Goal: Task Accomplishment & Management: Use online tool/utility

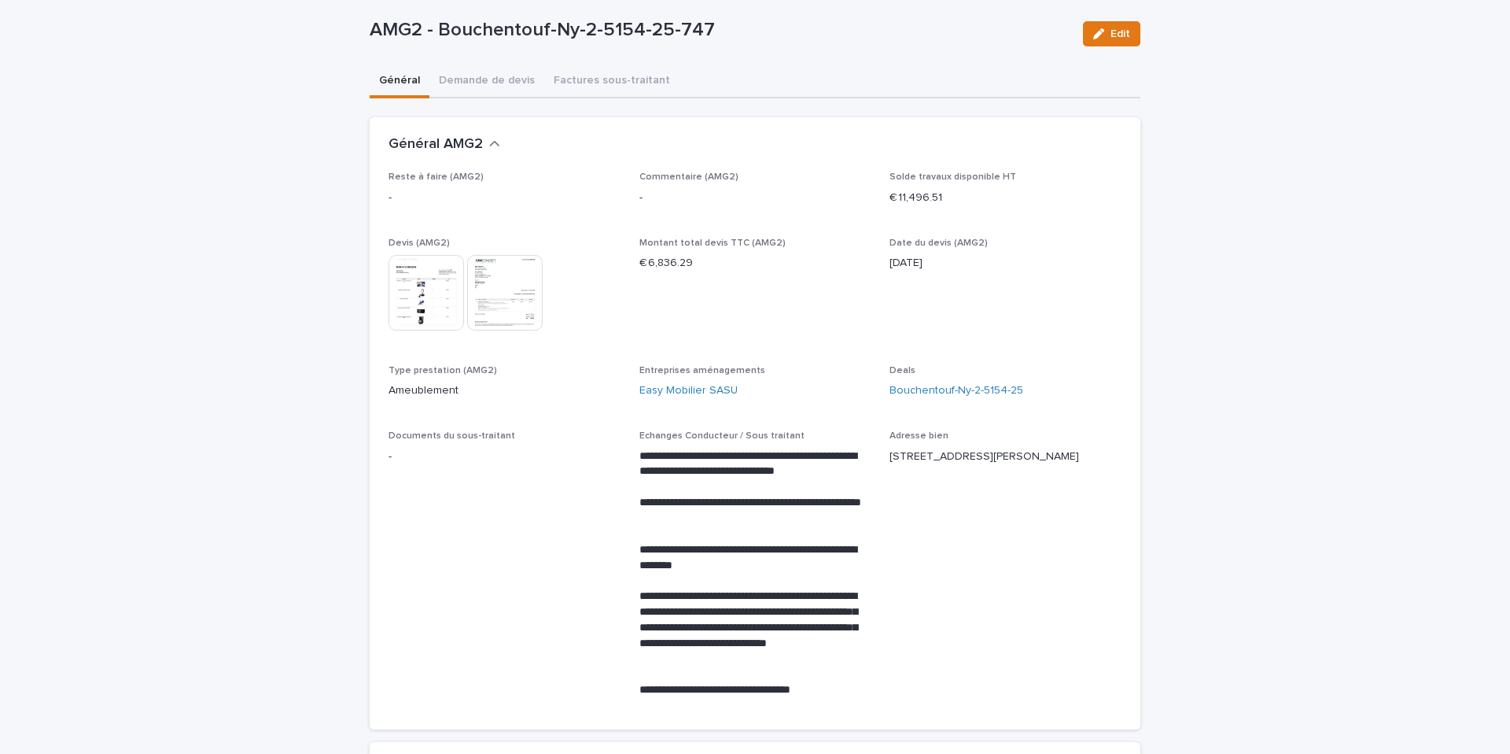
scroll to position [83, 0]
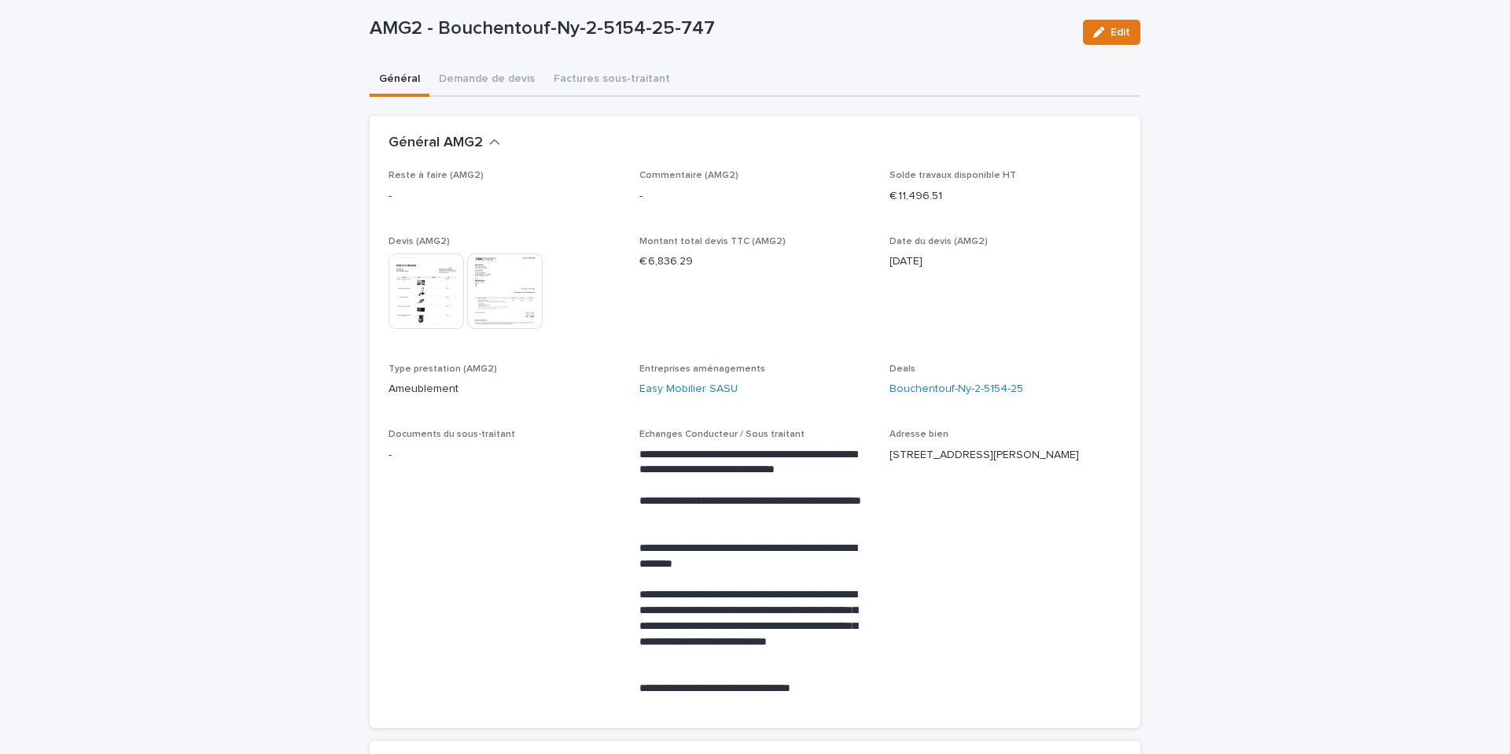
click at [518, 85] on div "**********" at bounding box center [755, 749] width 771 height 1561
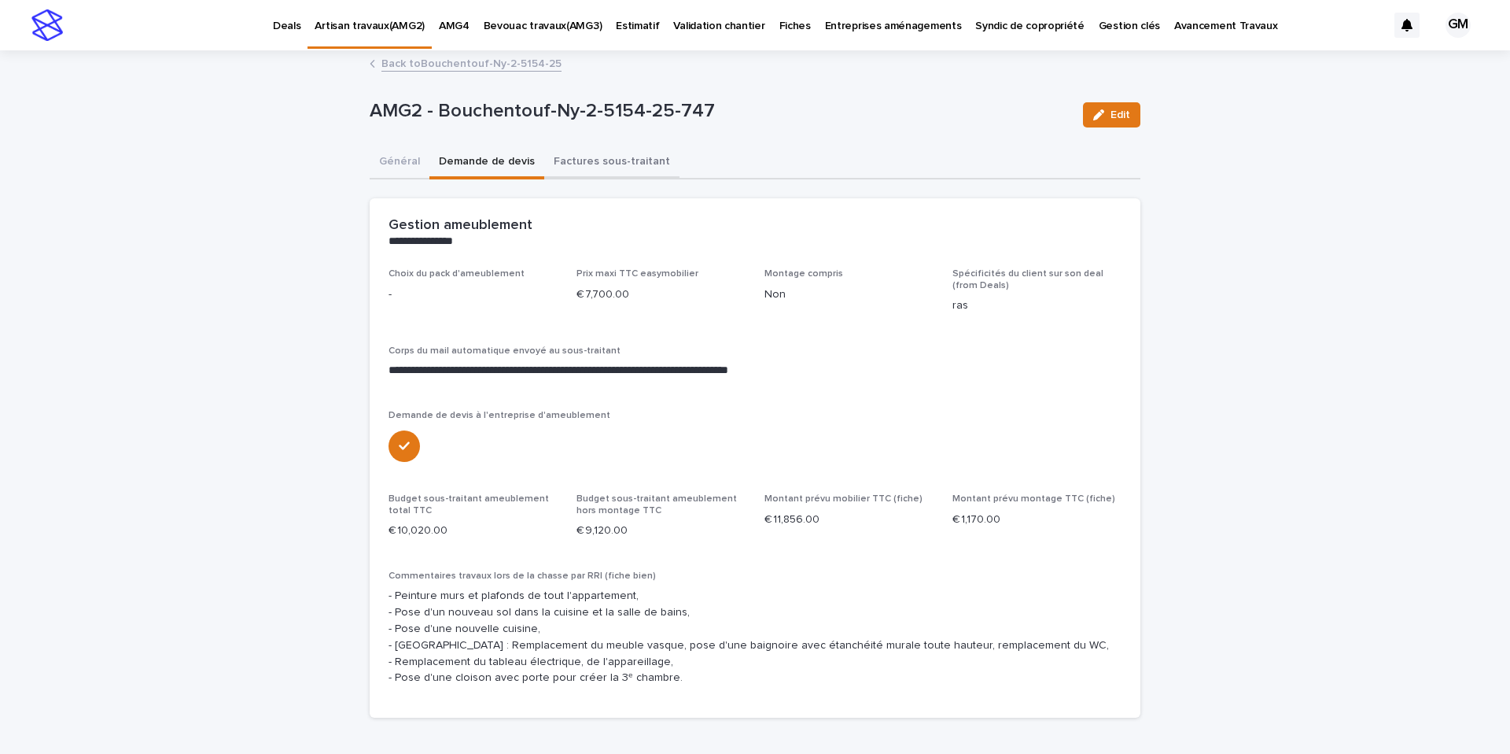
click at [582, 165] on button "Factures sous-traitant" at bounding box center [611, 162] width 135 height 33
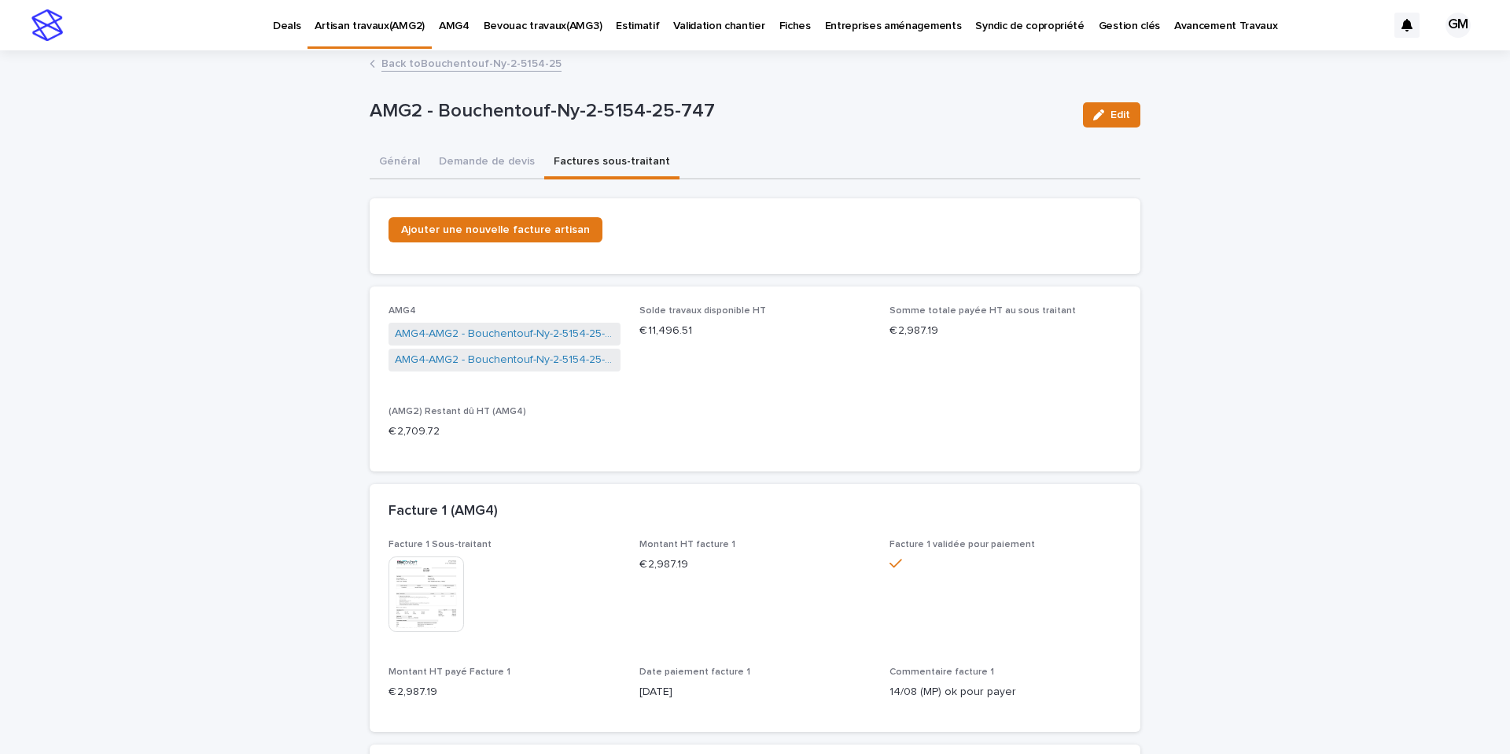
click at [444, 356] on img at bounding box center [427, 594] width 76 height 76
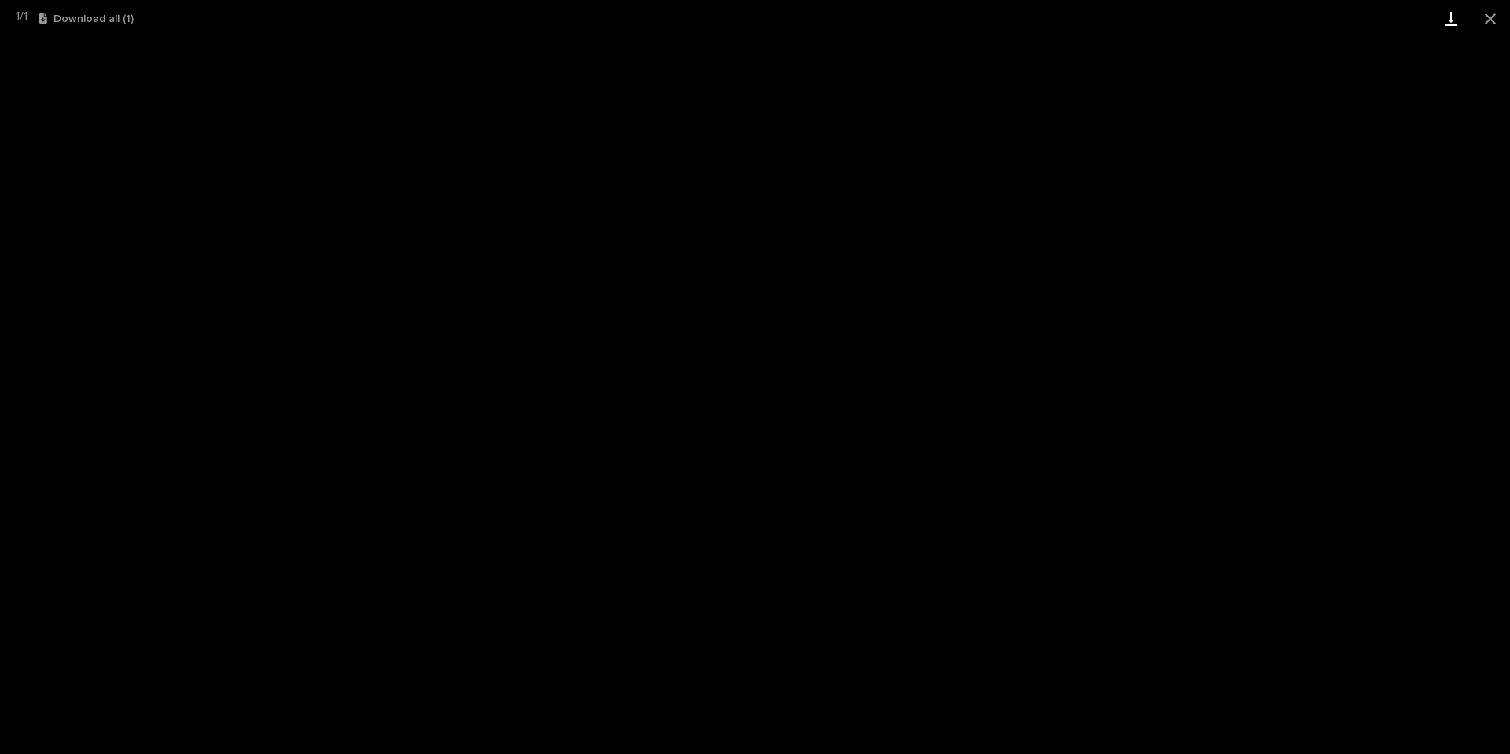
drag, startPoint x: 1488, startPoint y: 18, endPoint x: 1458, endPoint y: 5, distance: 33.5
click at [833, 18] on button "Close gallery" at bounding box center [1490, 18] width 39 height 37
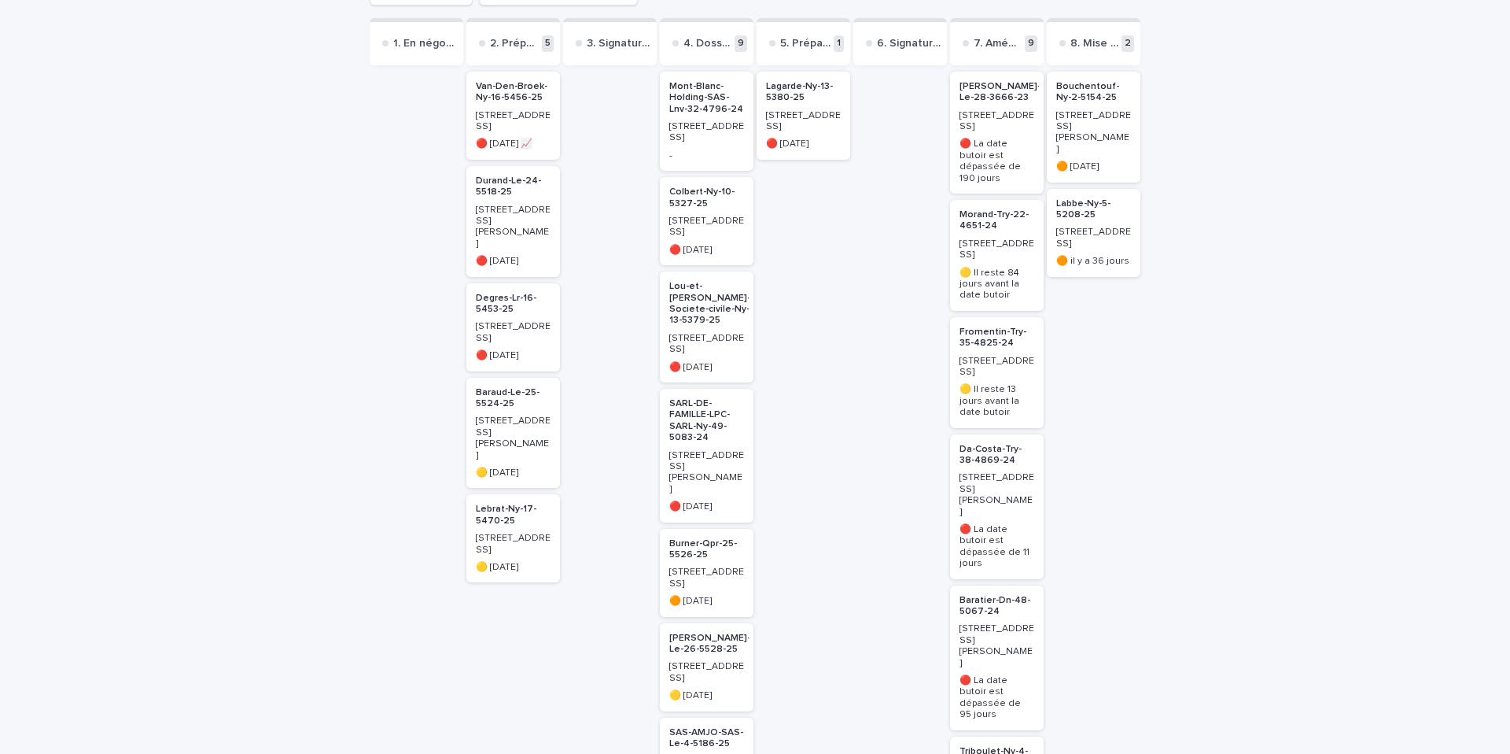
scroll to position [466, 0]
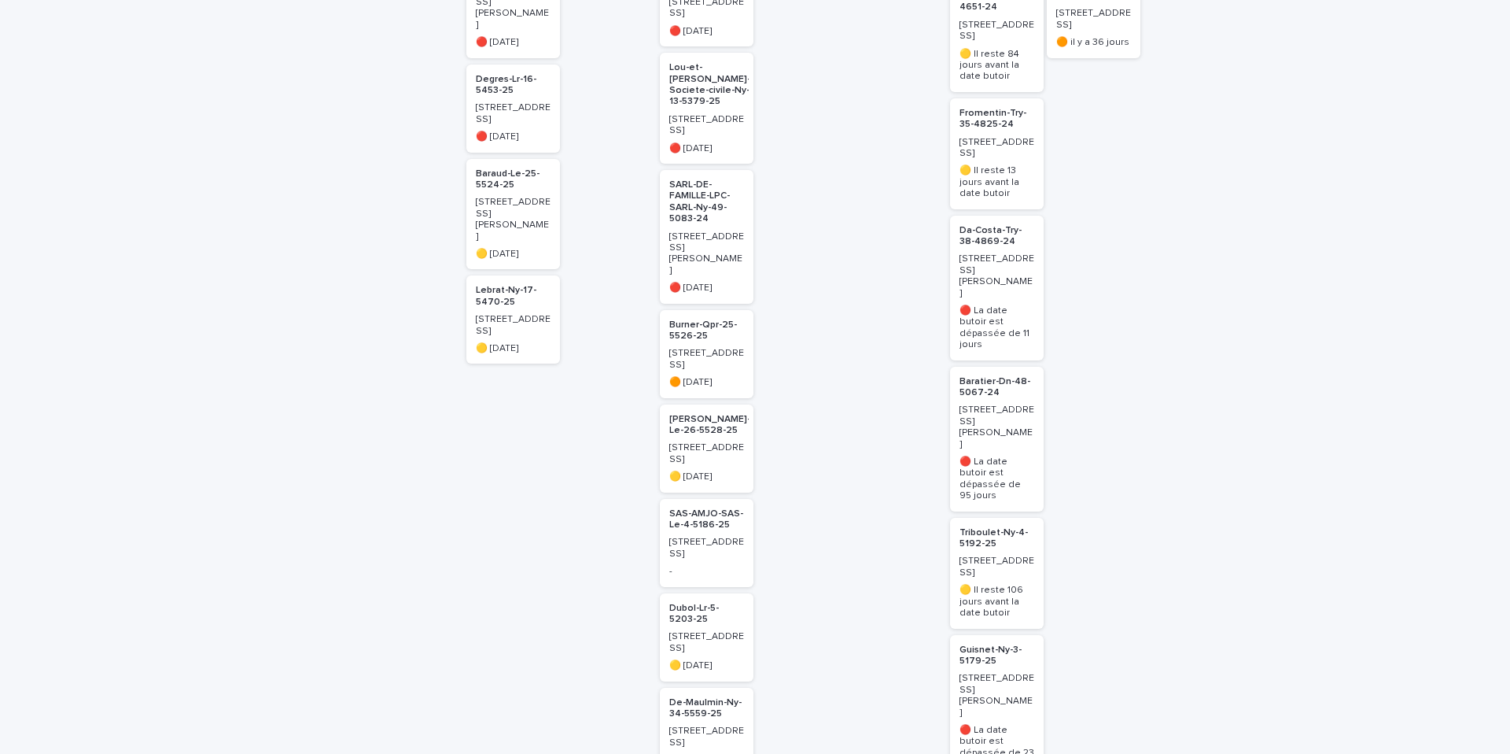
click at [877, 424] on div at bounding box center [901, 491] width 94 height 1283
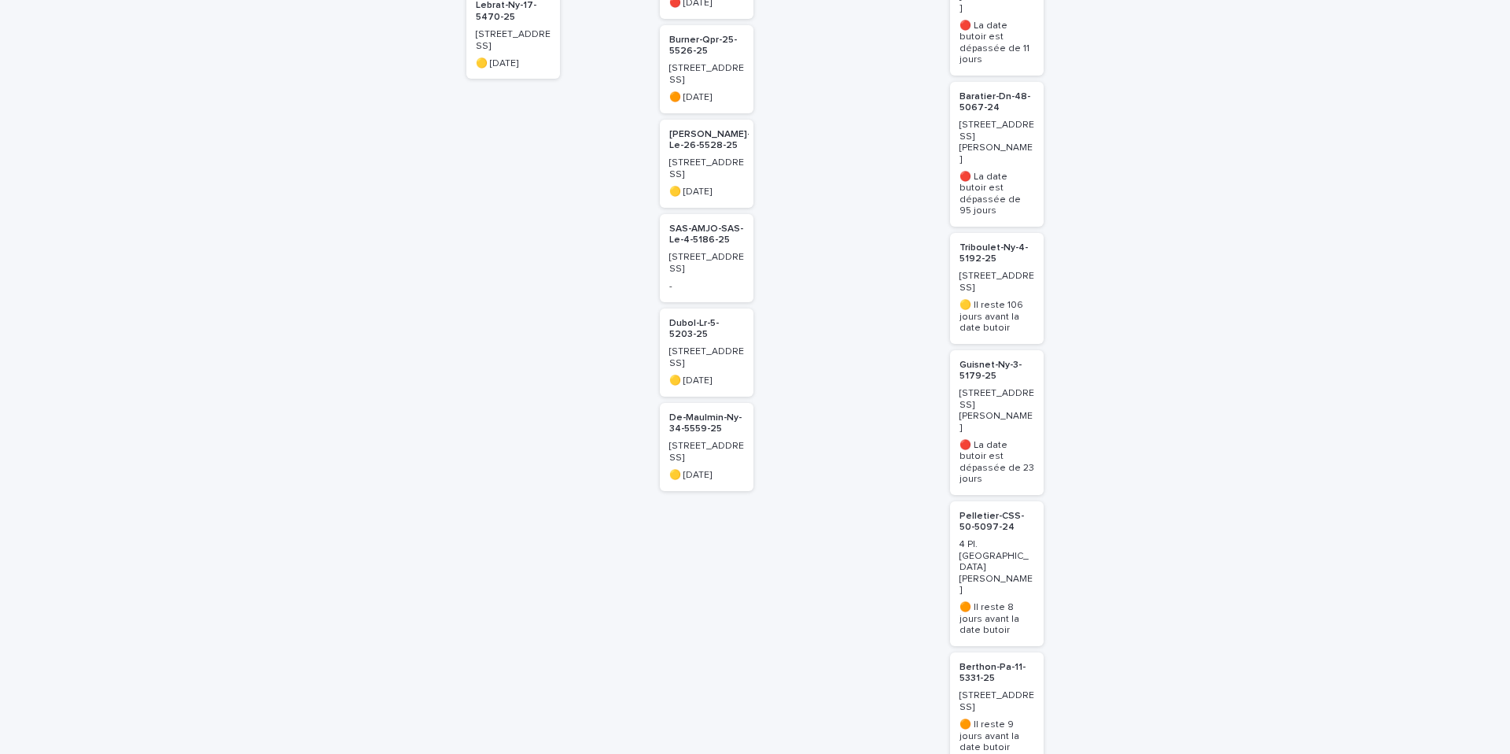
scroll to position [746, 0]
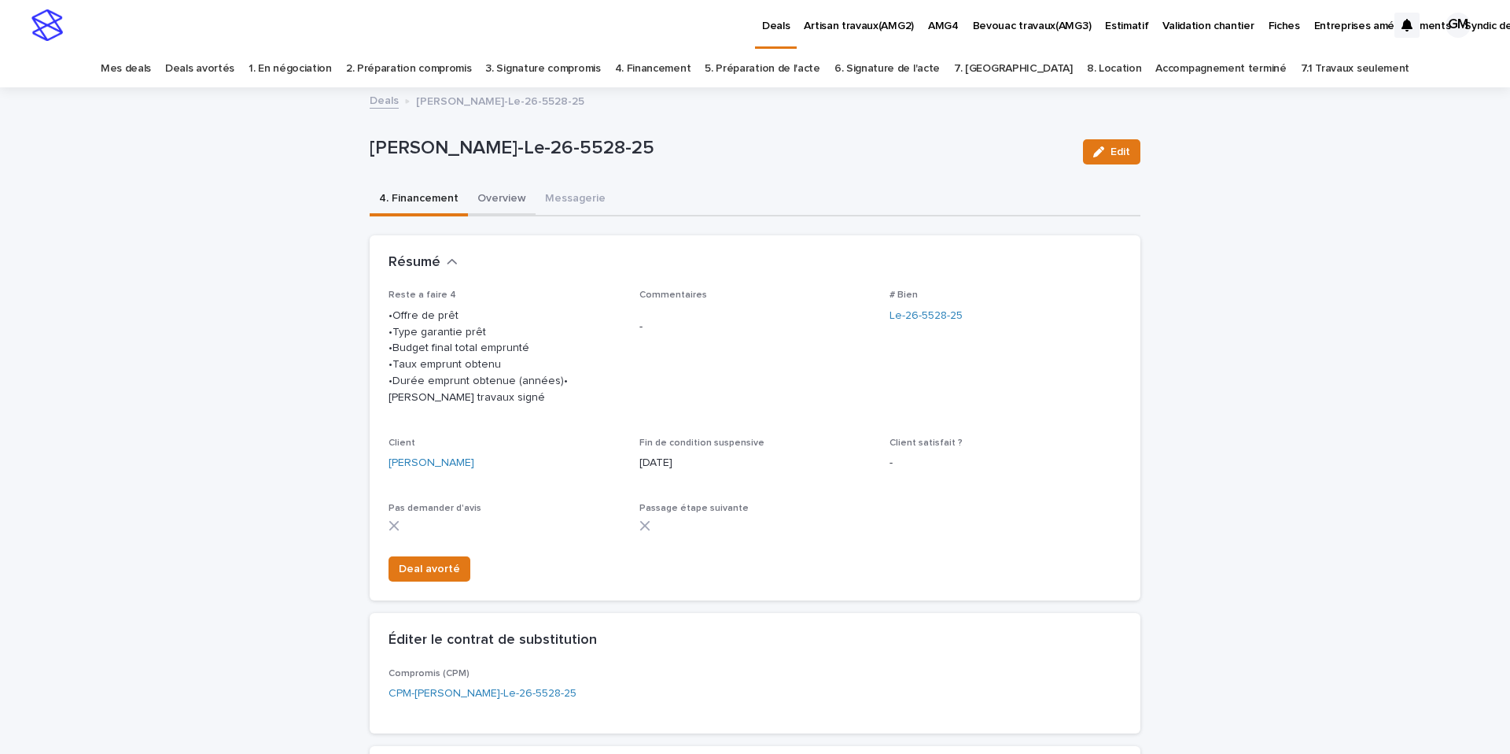
click at [496, 200] on button "Overview" at bounding box center [502, 199] width 68 height 33
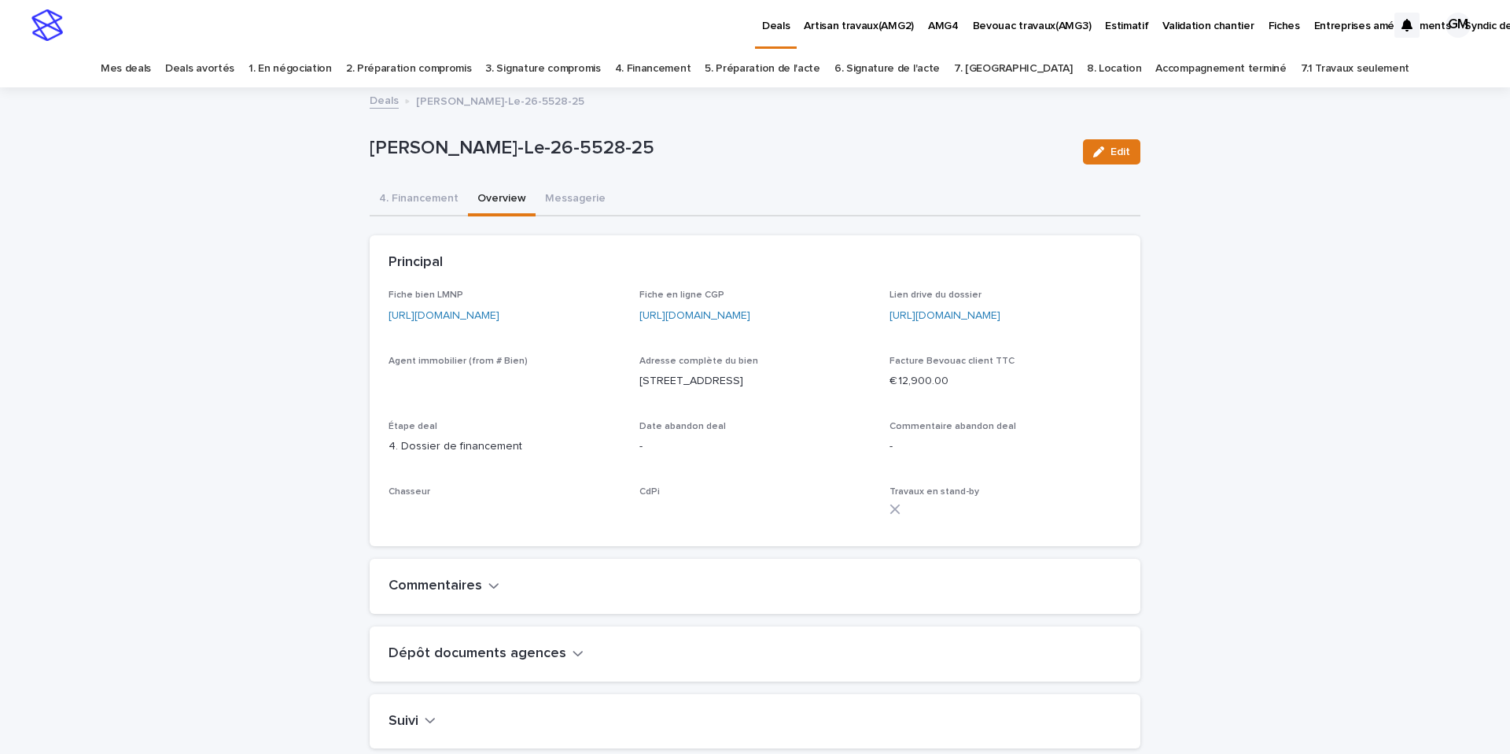
click at [500, 314] on link "https://app.bevouac.com/fiche/rec85PPt964yY4m9E" at bounding box center [444, 315] width 111 height 11
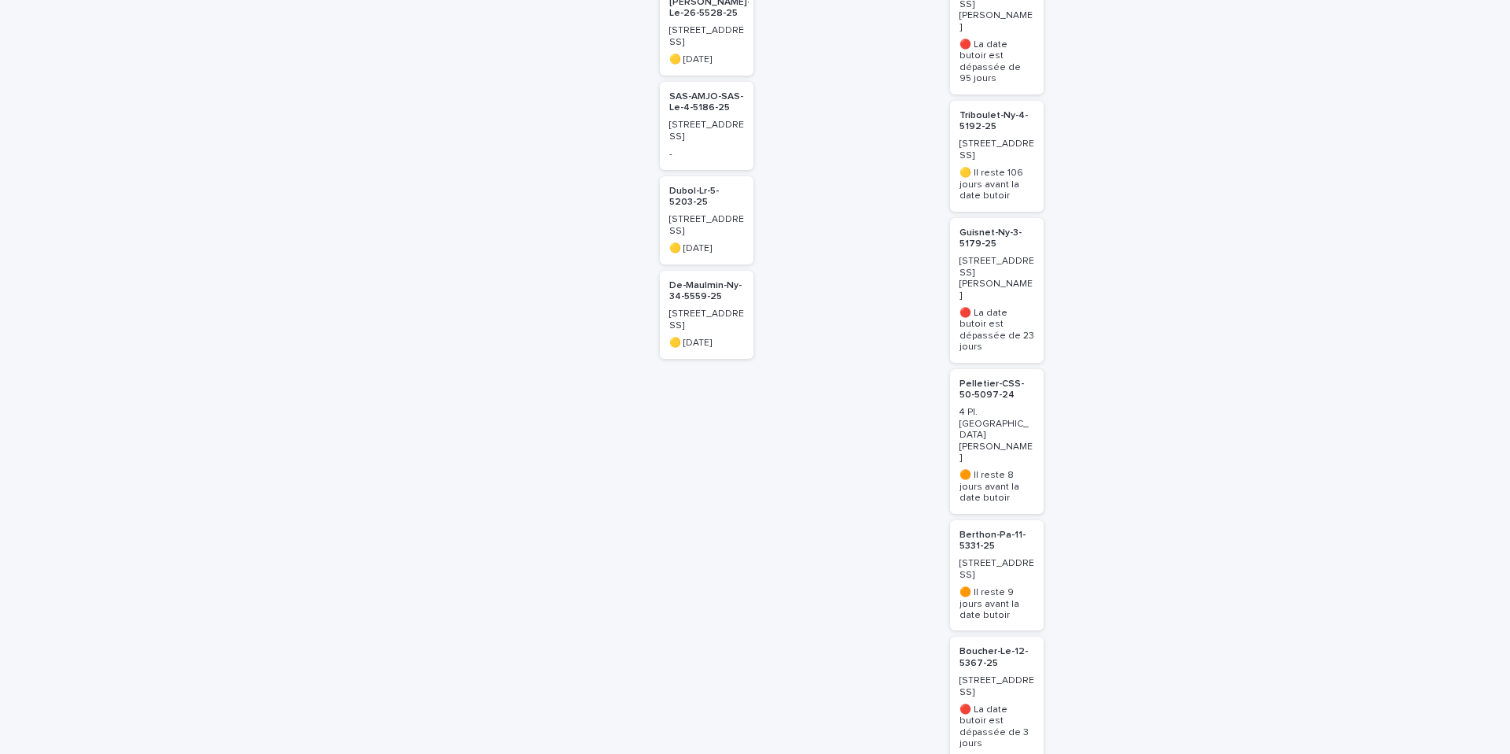
scroll to position [926, 0]
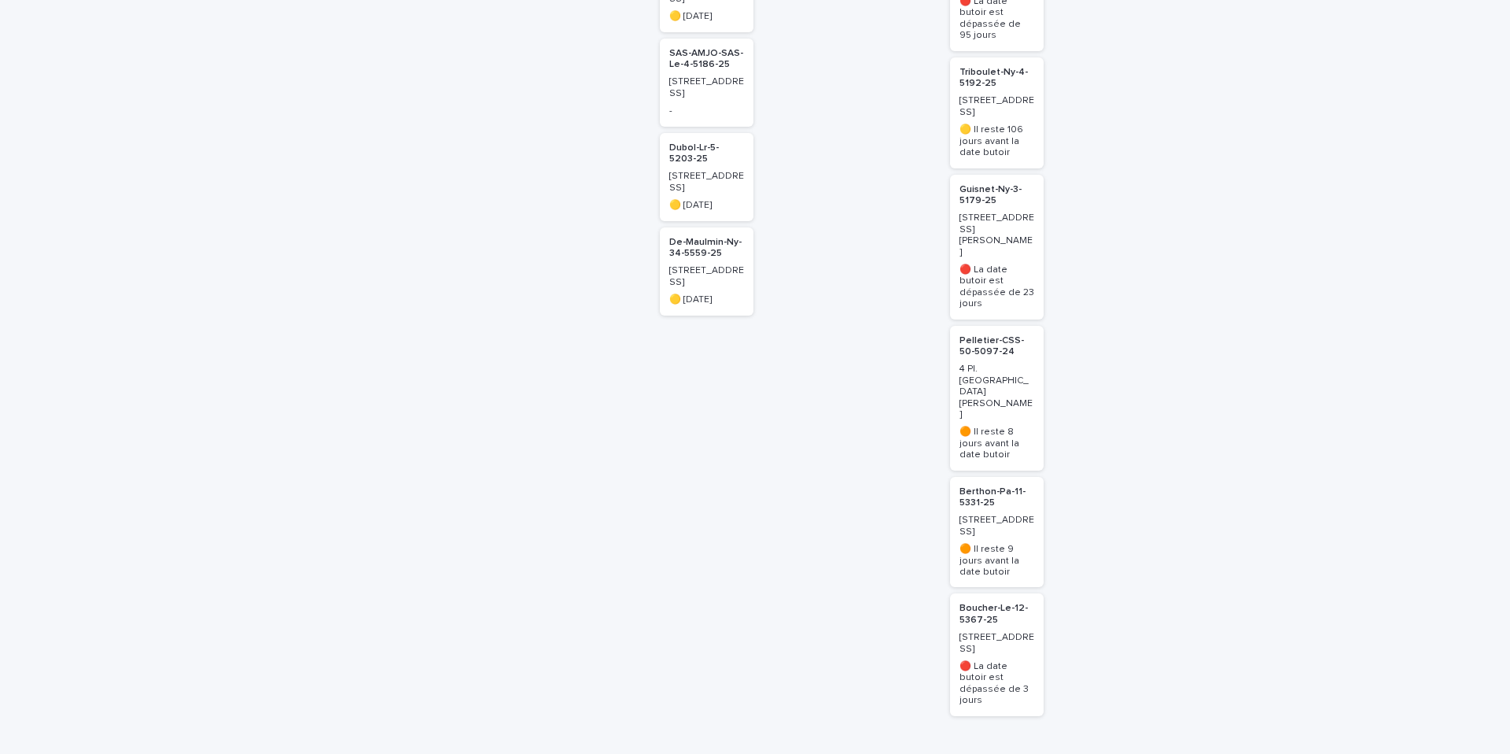
click at [974, 603] on p "Boucher-Le-12-5367-25" at bounding box center [997, 614] width 75 height 23
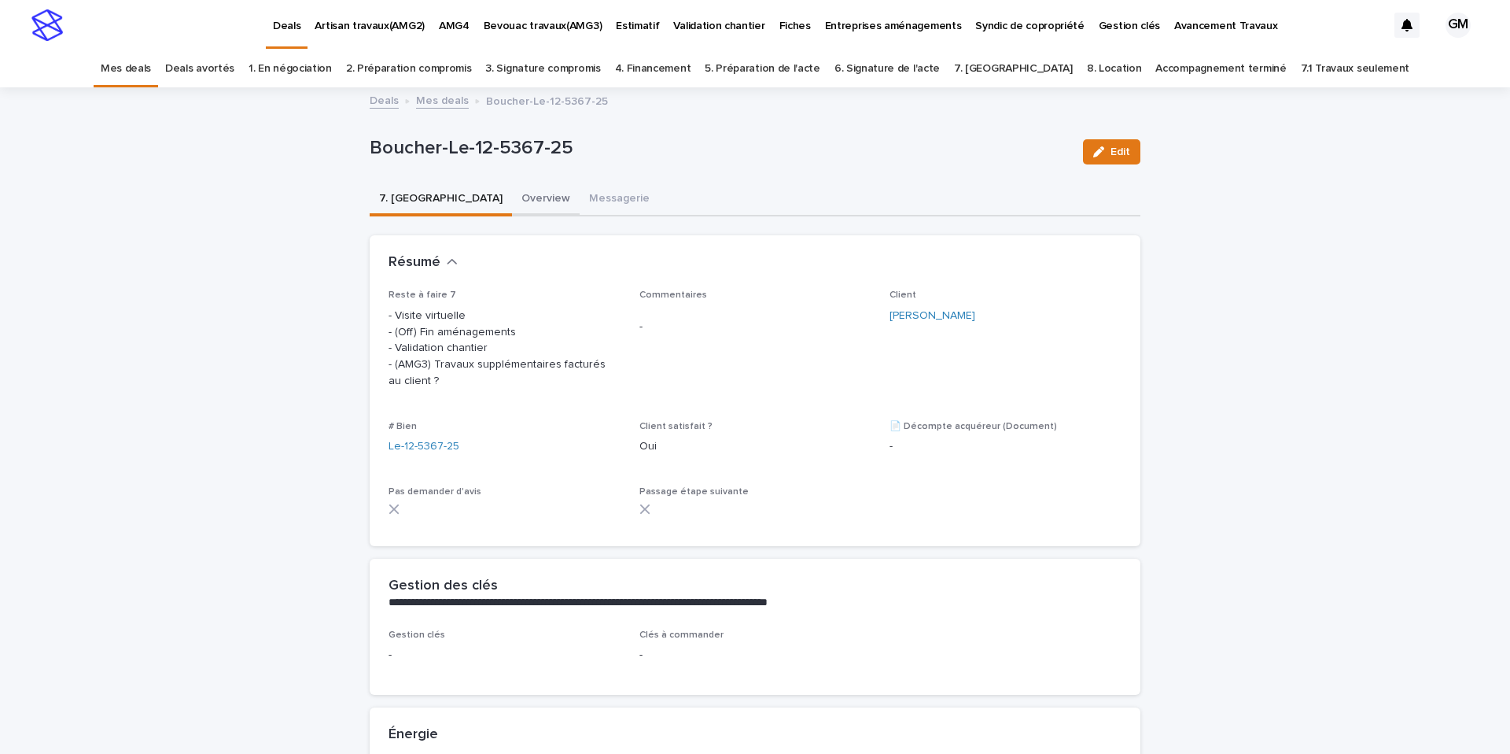
click at [512, 206] on button "Overview" at bounding box center [546, 199] width 68 height 33
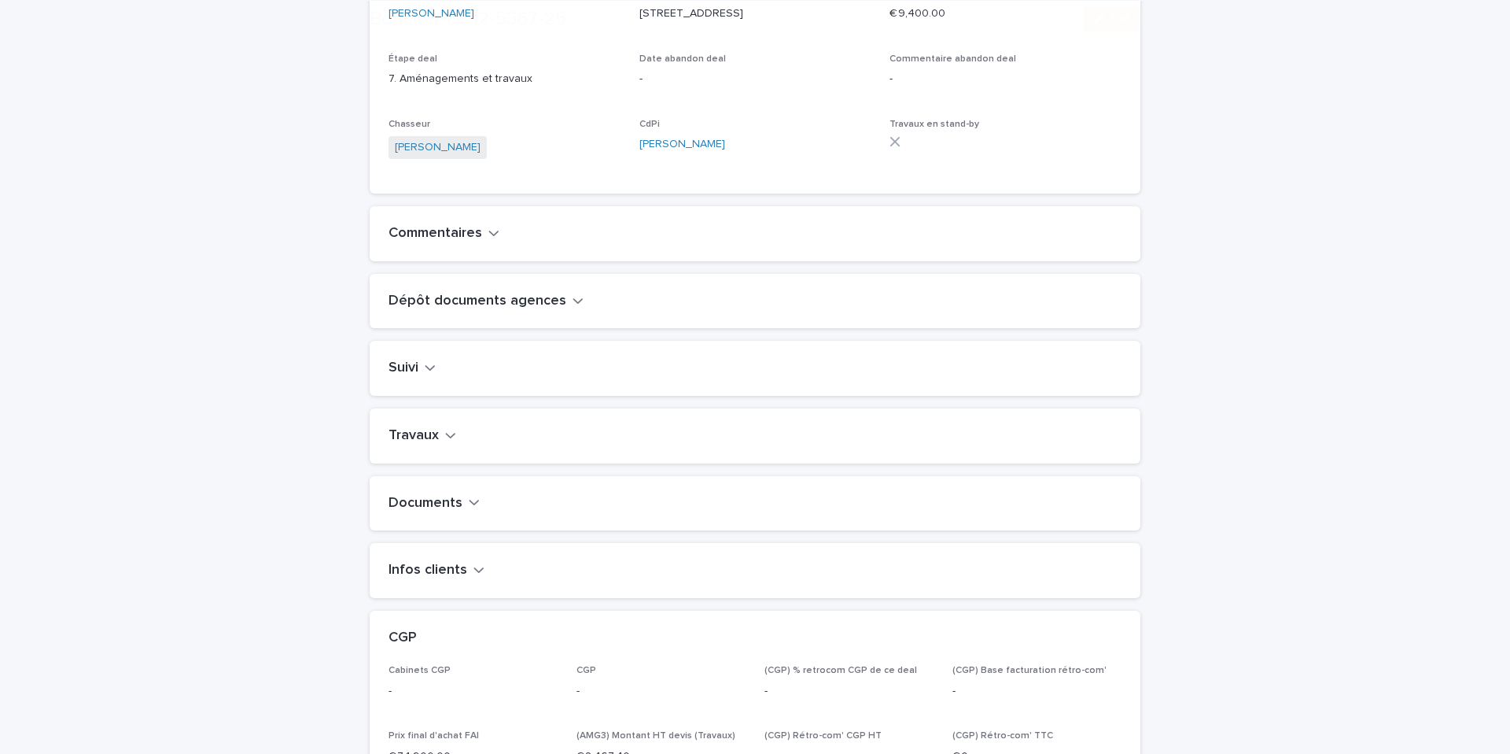
scroll to position [558, 0]
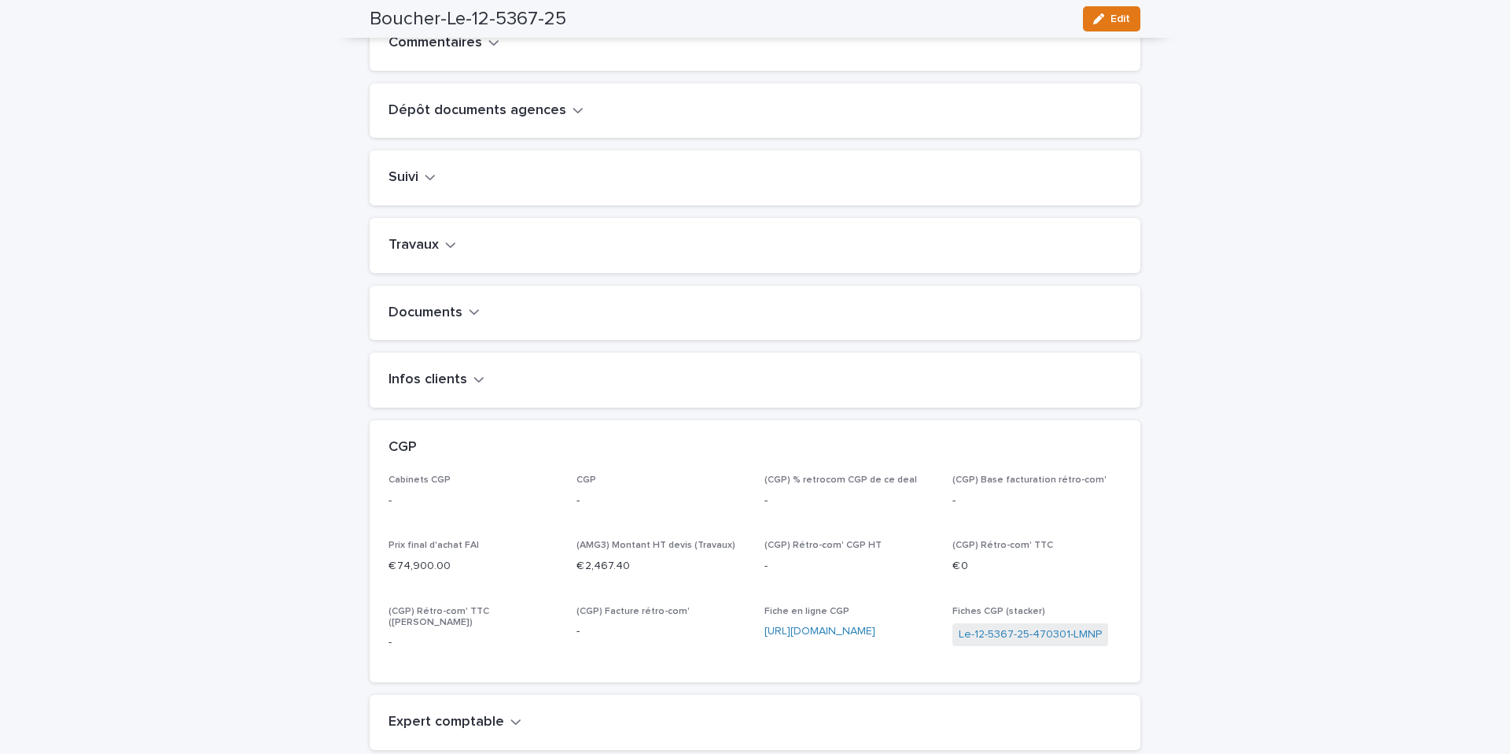
click at [441, 273] on div "Travaux" at bounding box center [755, 245] width 771 height 55
click at [441, 254] on button "Travaux" at bounding box center [423, 245] width 68 height 17
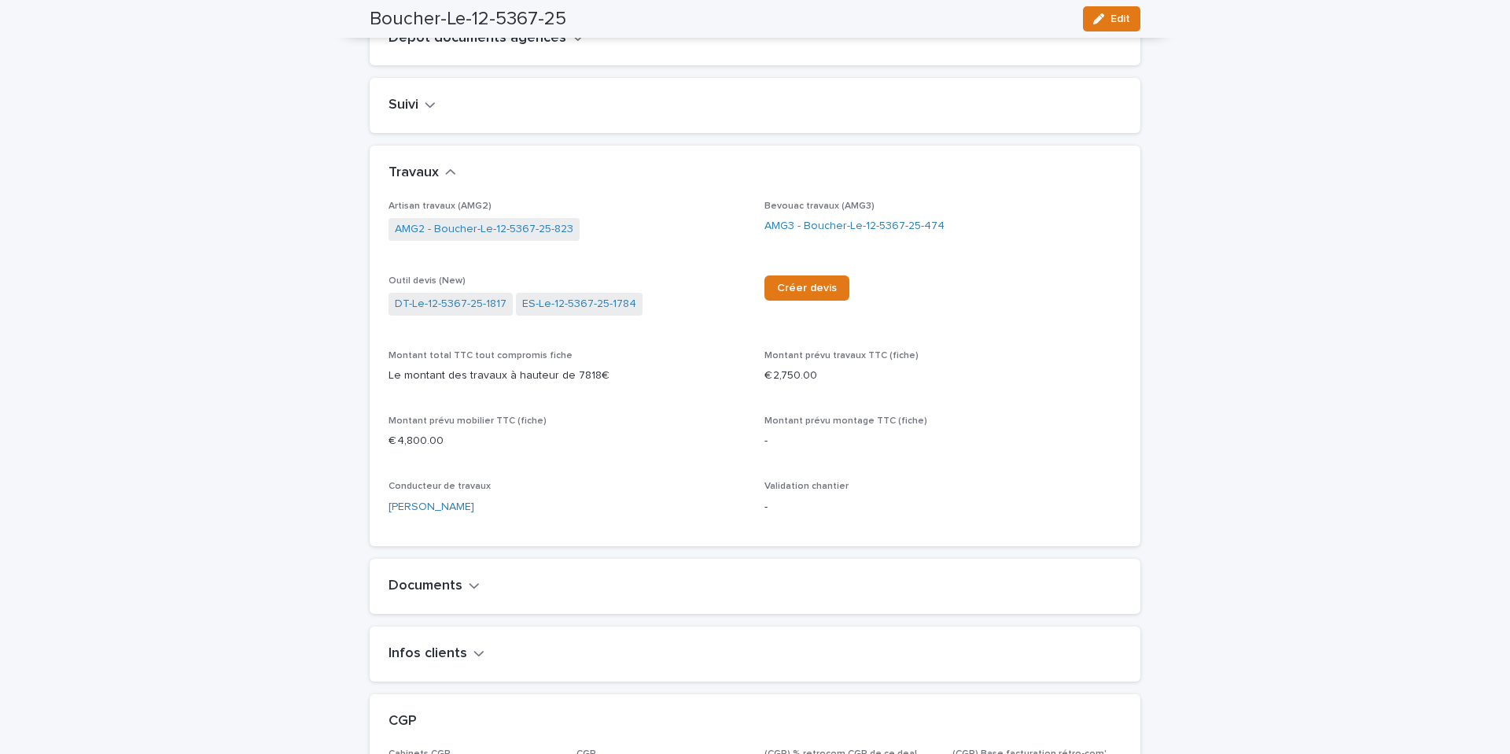
scroll to position [632, 0]
click at [770, 233] on link "AMG3 - Boucher-Le-12-5367-25-474" at bounding box center [855, 224] width 180 height 17
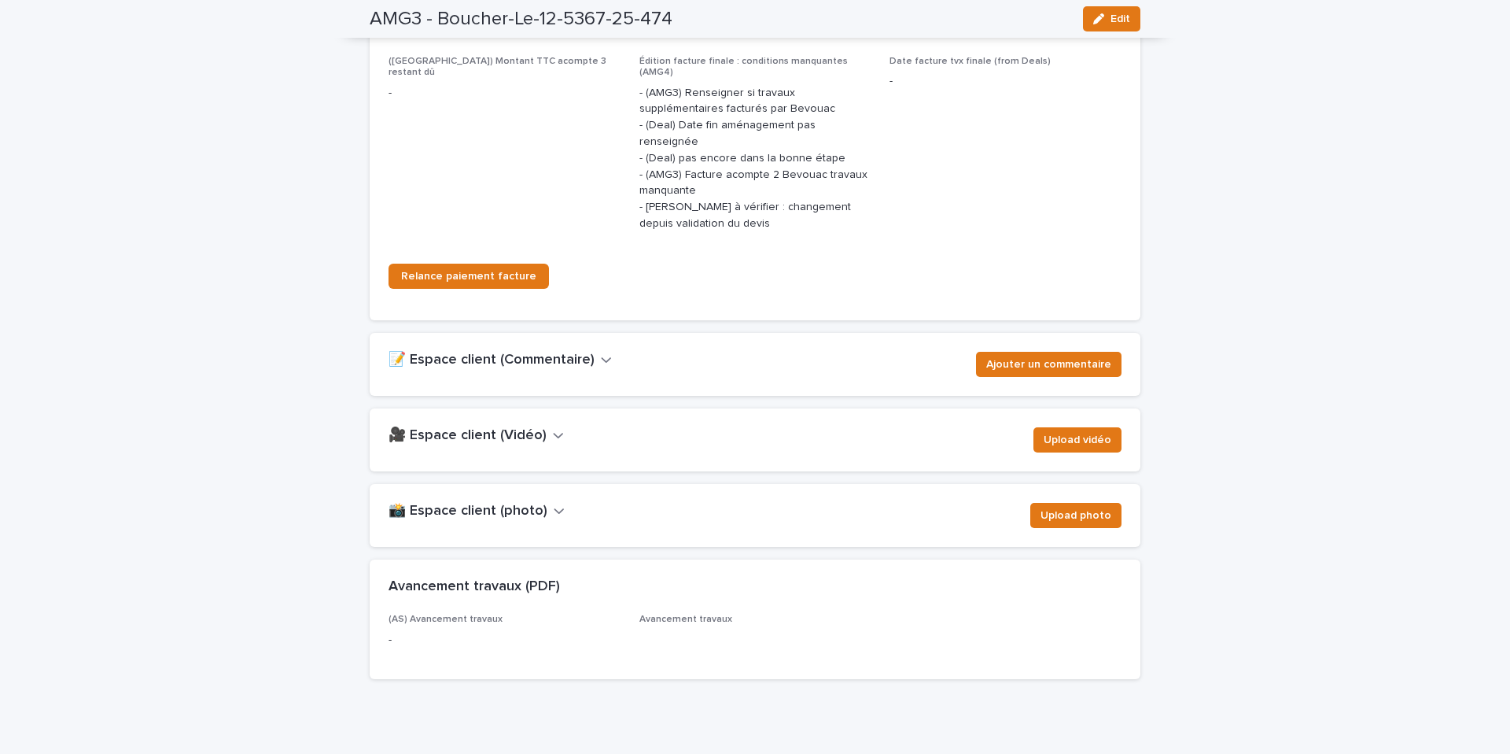
scroll to position [2168, 0]
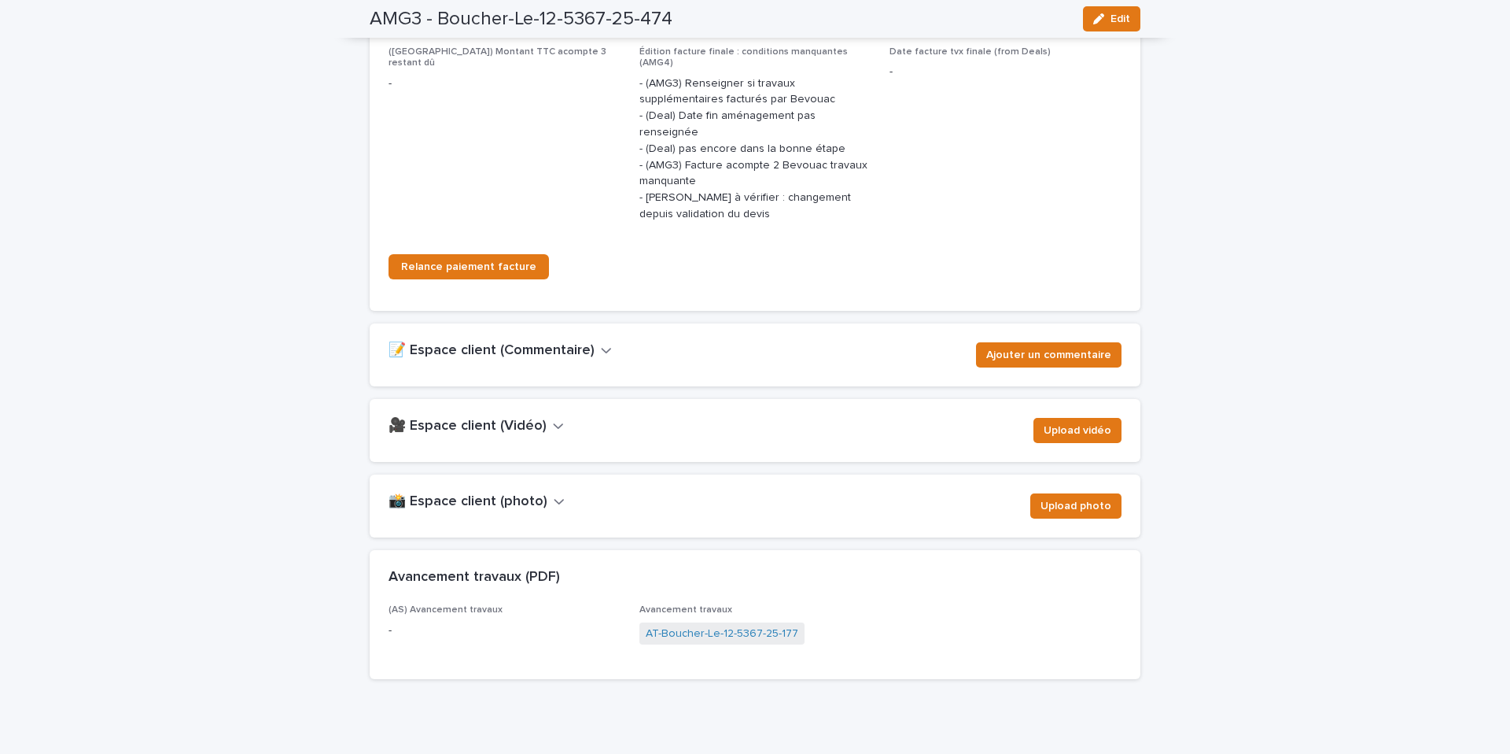
click at [539, 418] on h2 "🎥 Espace client (Vidéo)" at bounding box center [468, 426] width 158 height 17
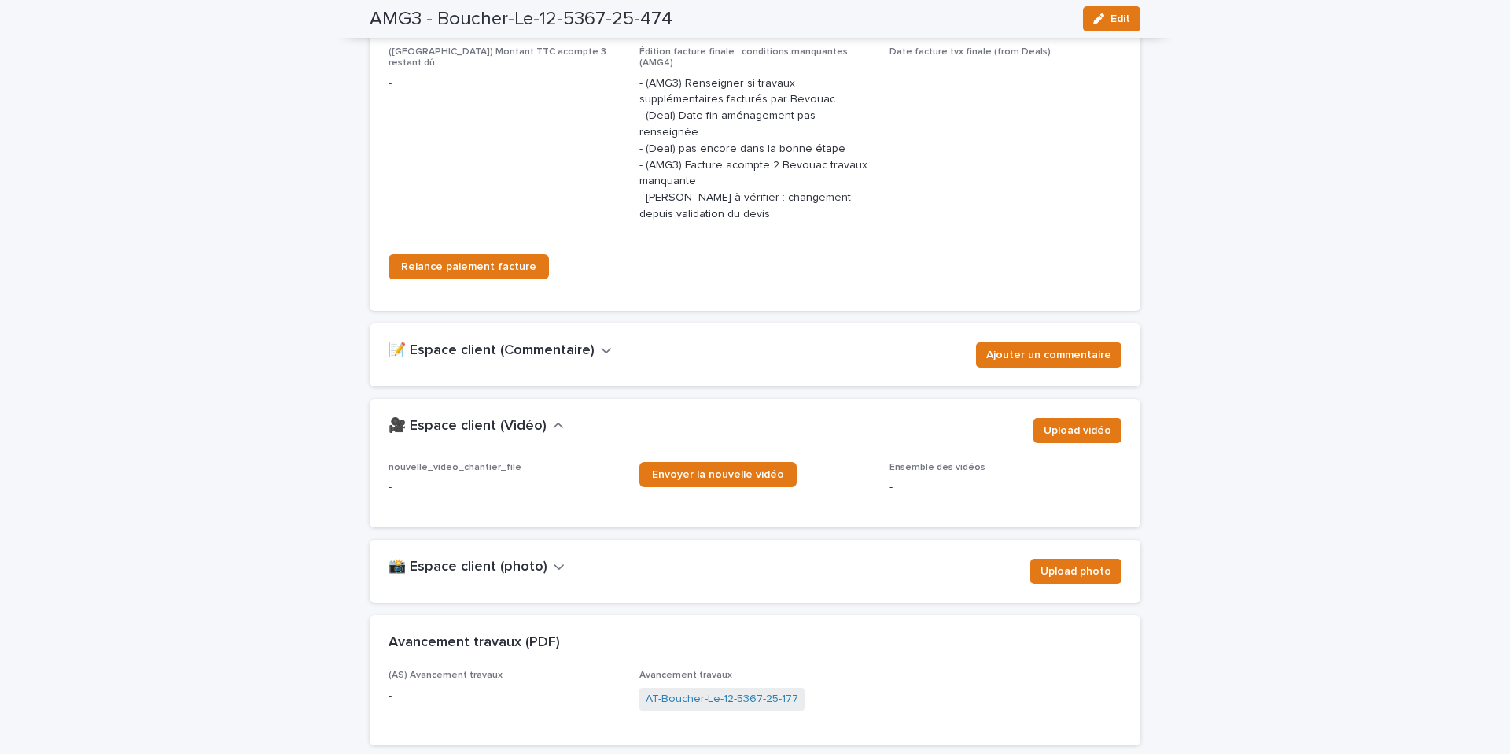
click at [537, 342] on h2 "📝 Espace client (Commentaire)" at bounding box center [492, 350] width 206 height 17
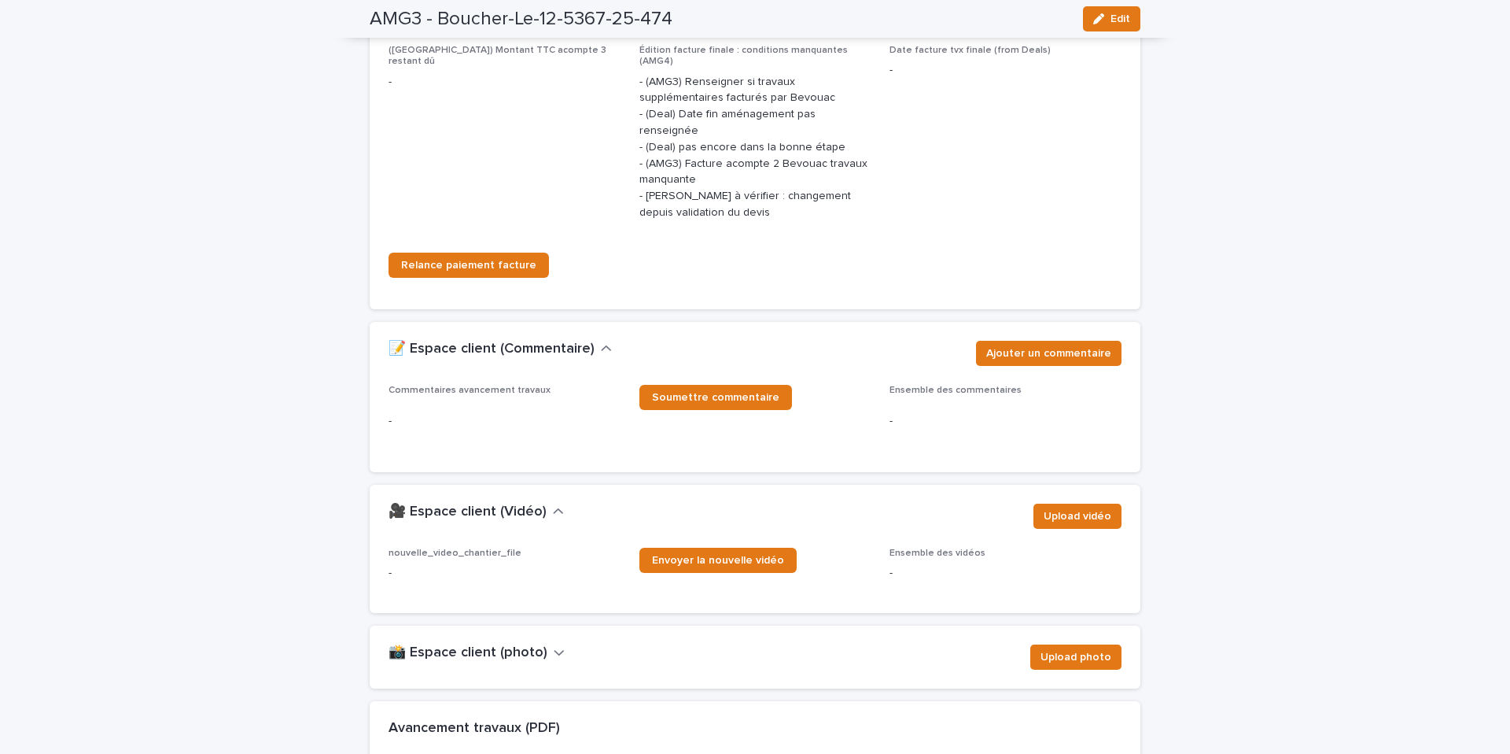
click at [529, 644] on h2 "📸 Espace client (photo)" at bounding box center [468, 652] width 159 height 17
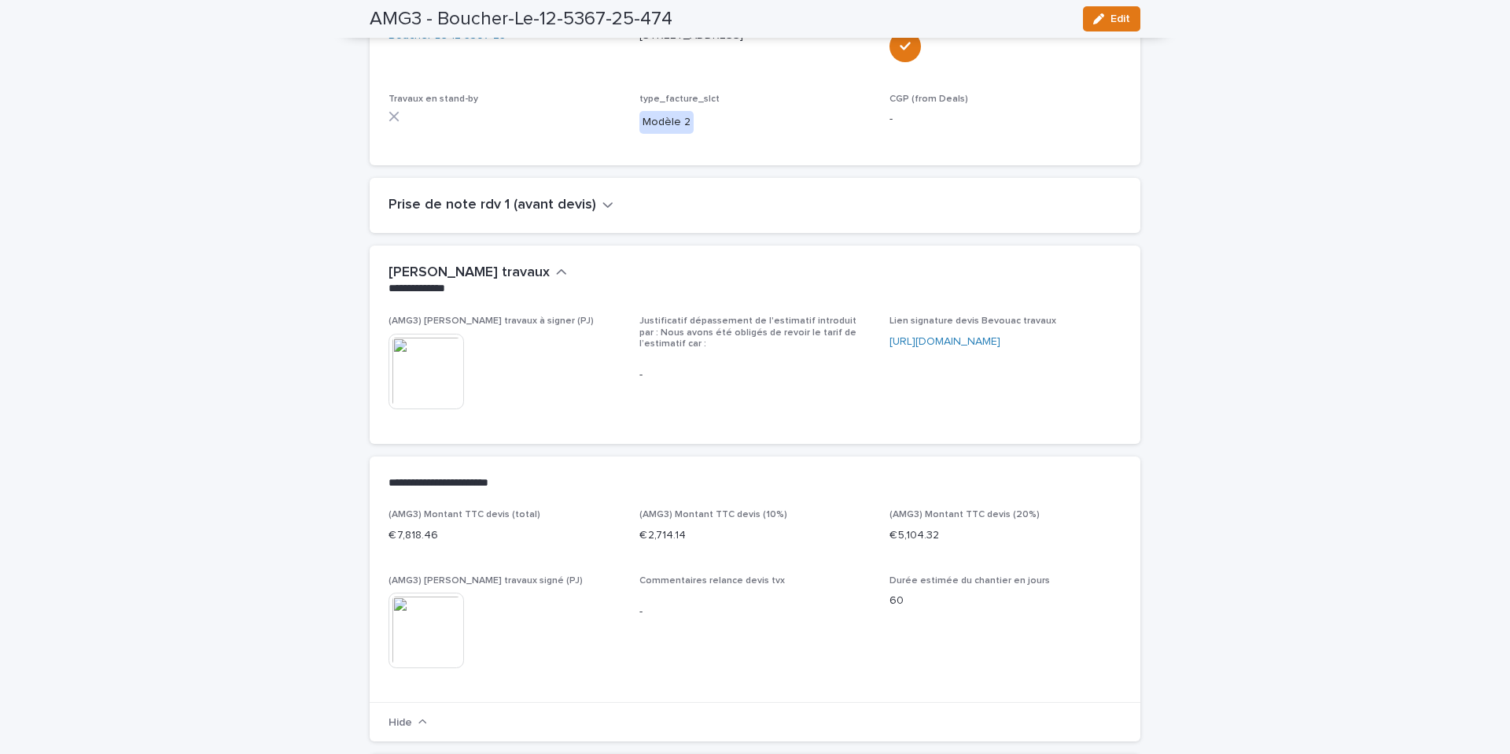
scroll to position [0, 0]
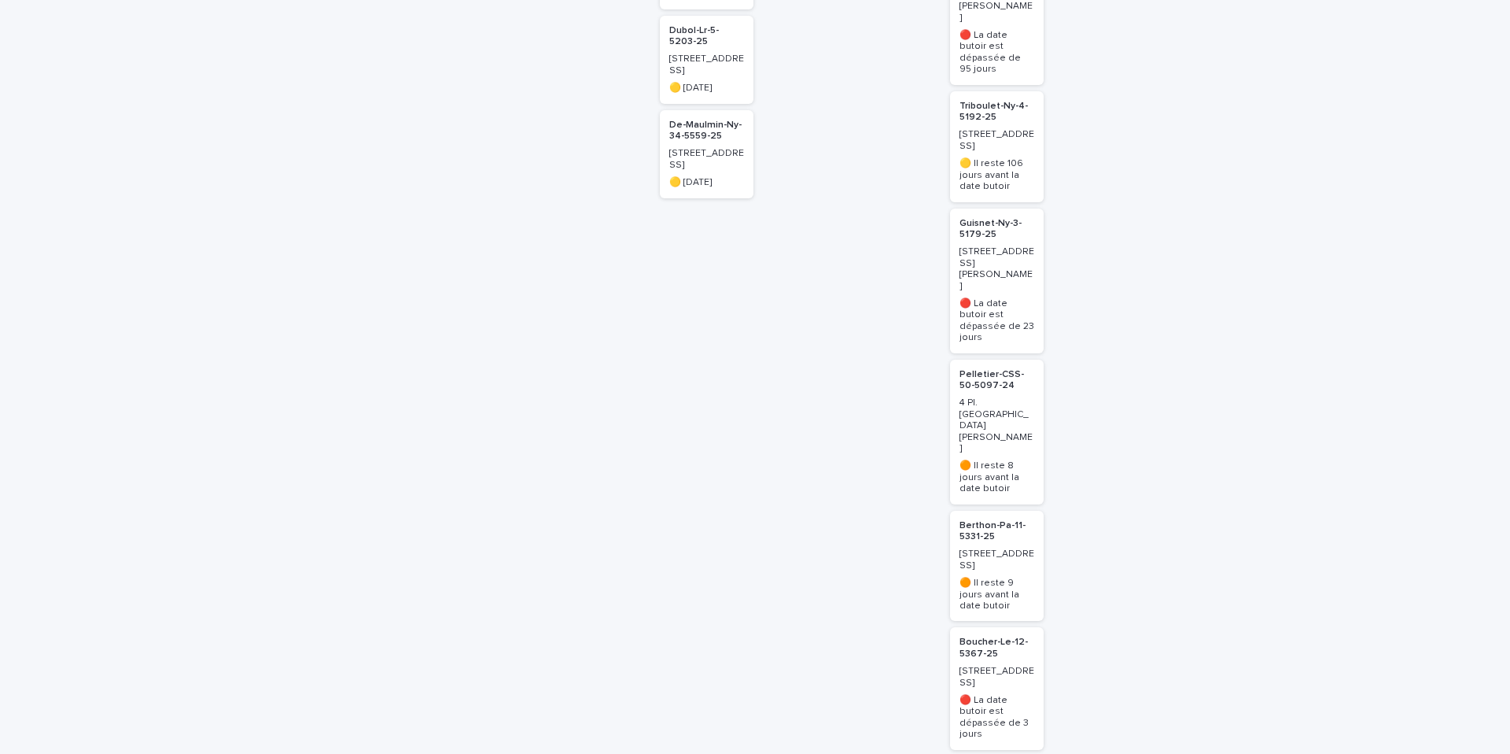
scroll to position [1043, 0]
click at [979, 636] on p "Boucher-Le-12-5367-25" at bounding box center [997, 647] width 75 height 23
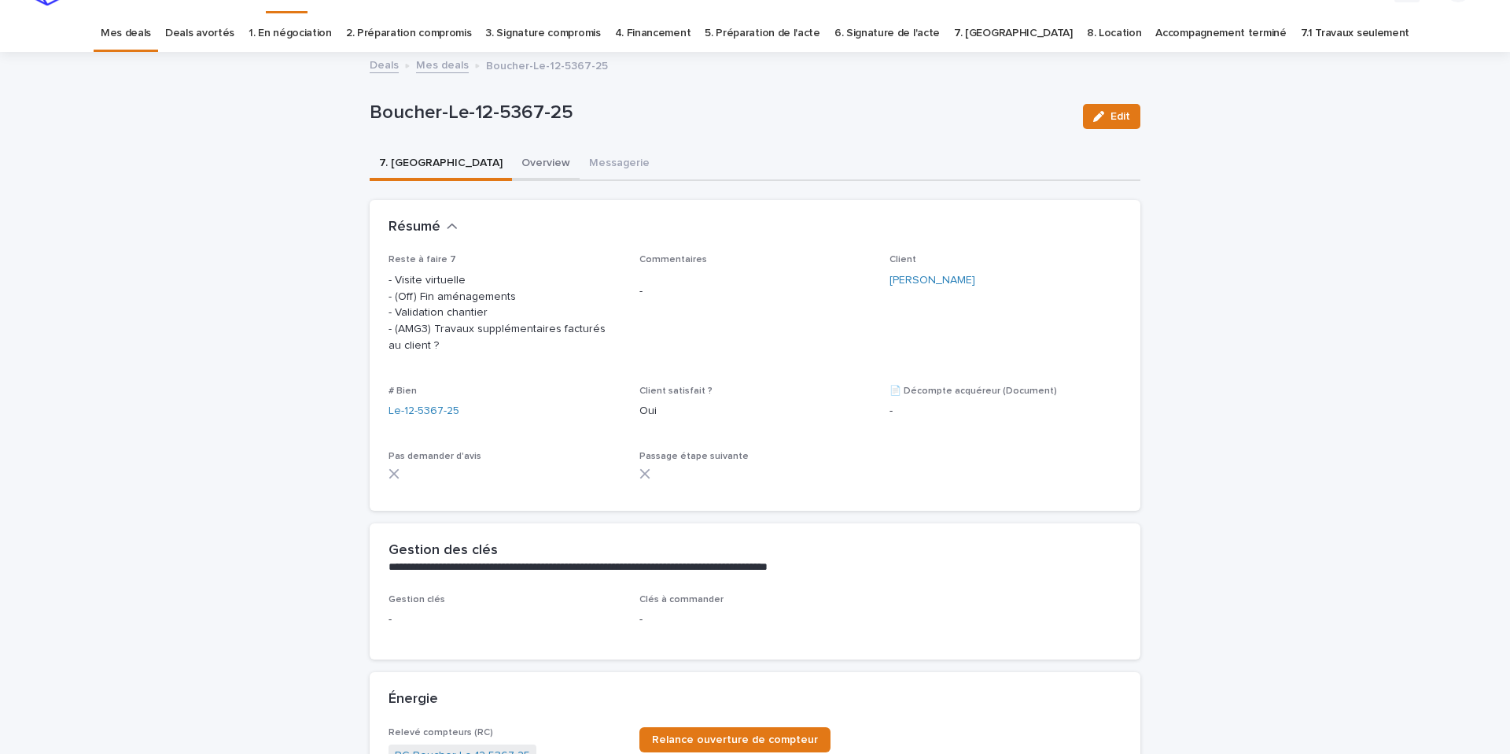
scroll to position [44, 0]
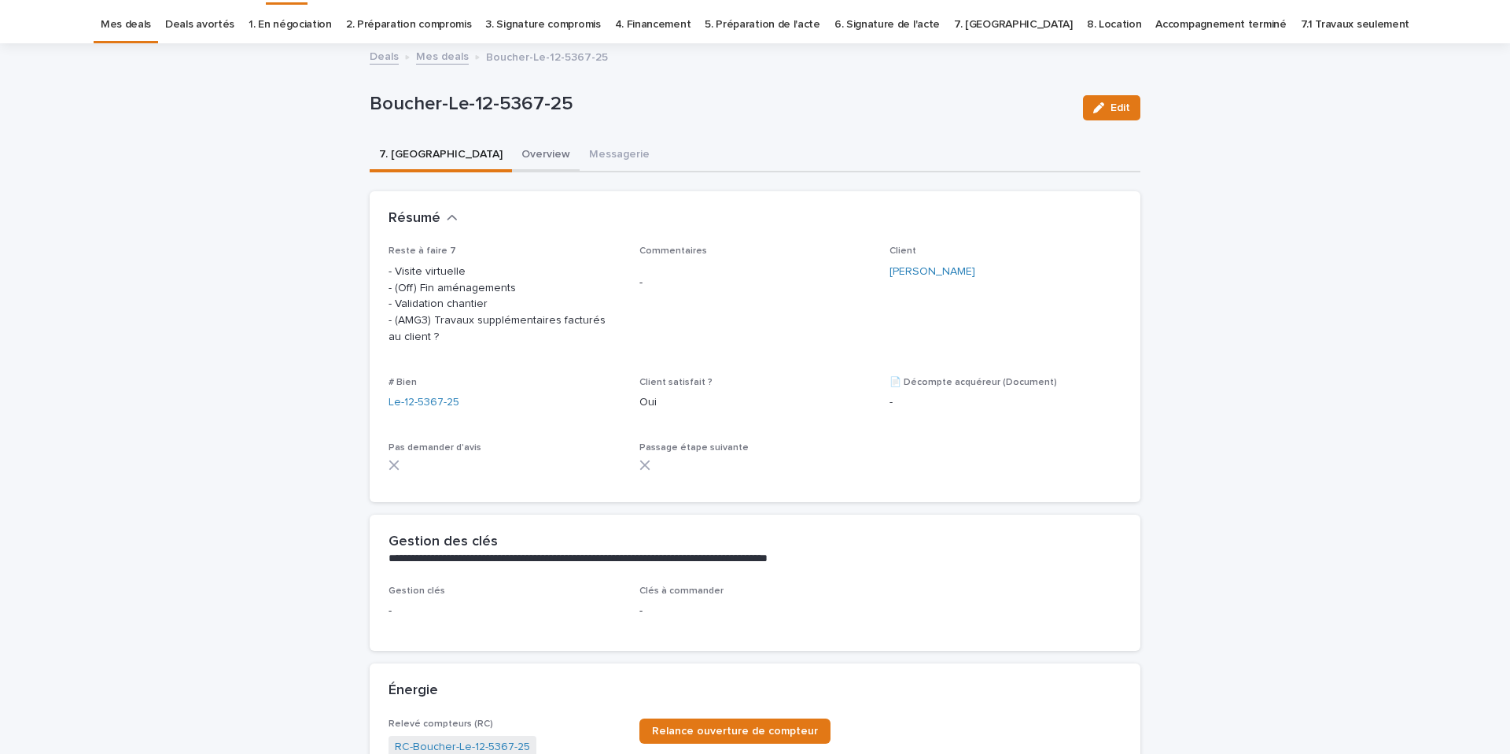
click at [512, 159] on button "Overview" at bounding box center [546, 155] width 68 height 33
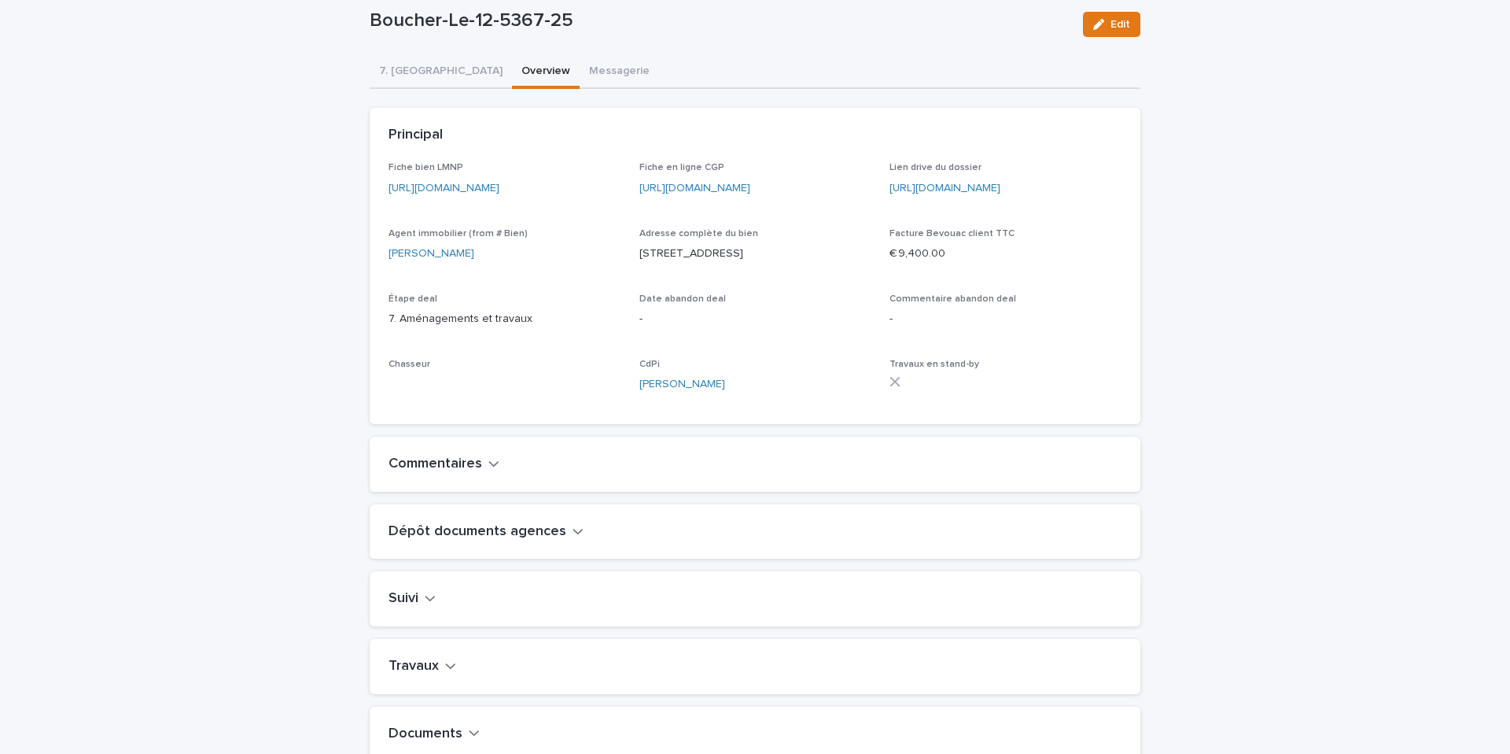
scroll to position [281, 0]
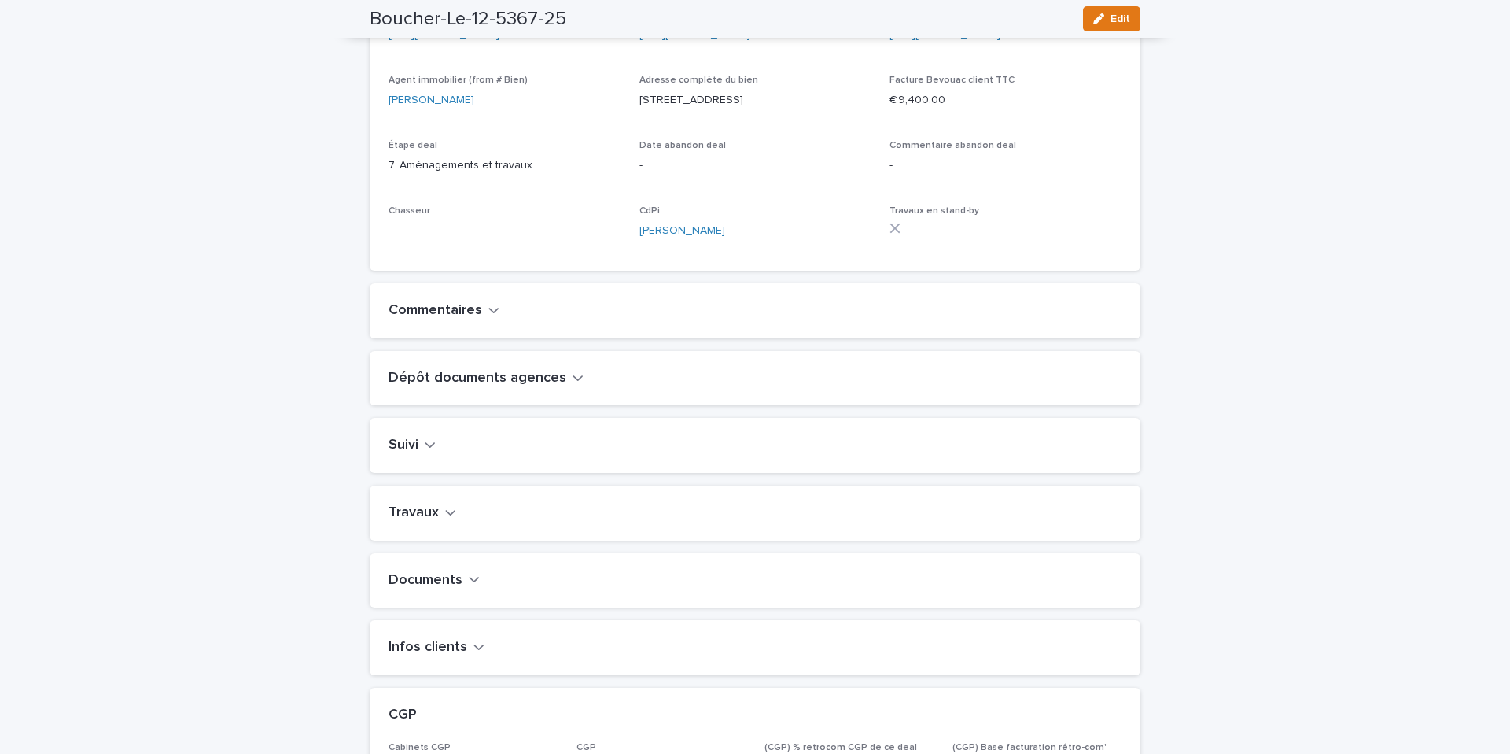
click at [435, 522] on h2 "Travaux" at bounding box center [414, 512] width 50 height 17
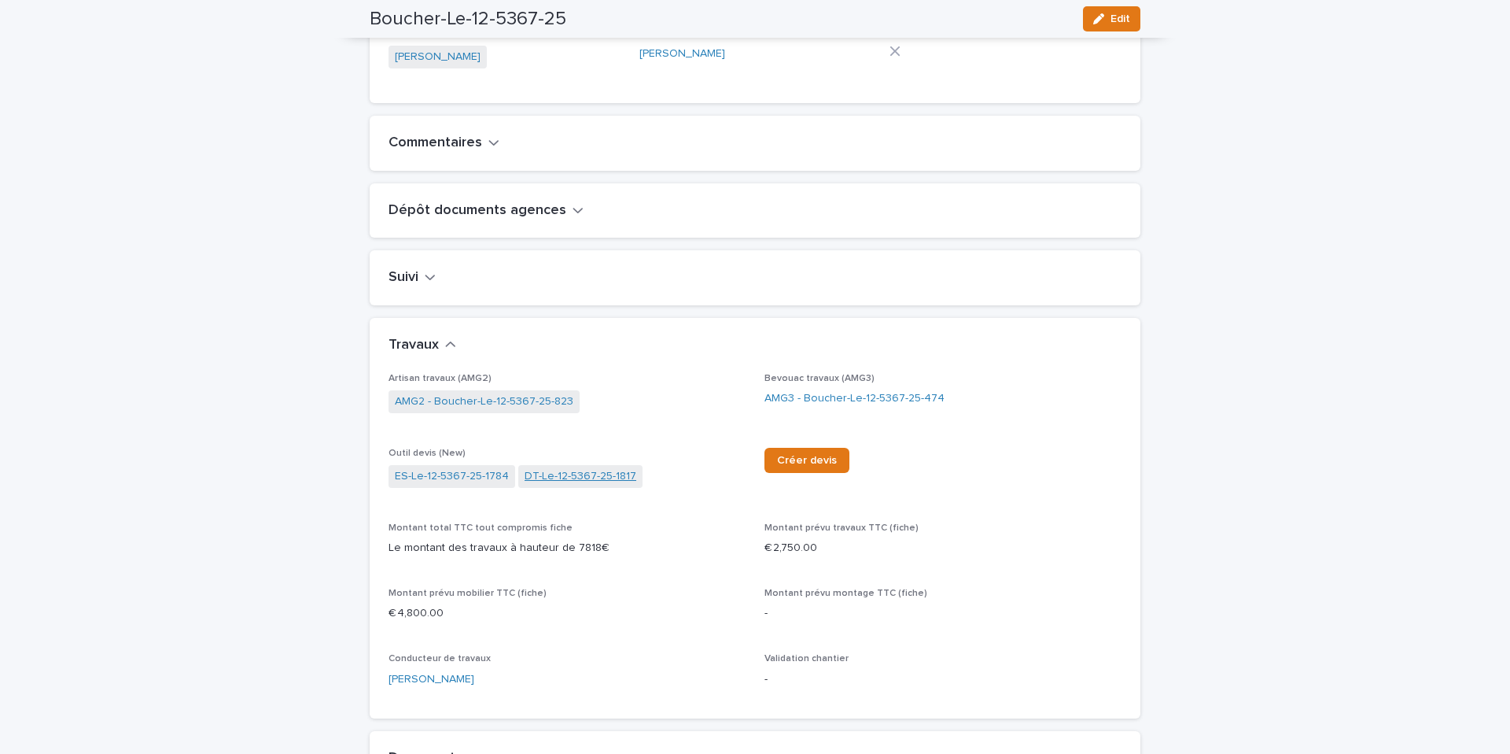
scroll to position [491, 0]
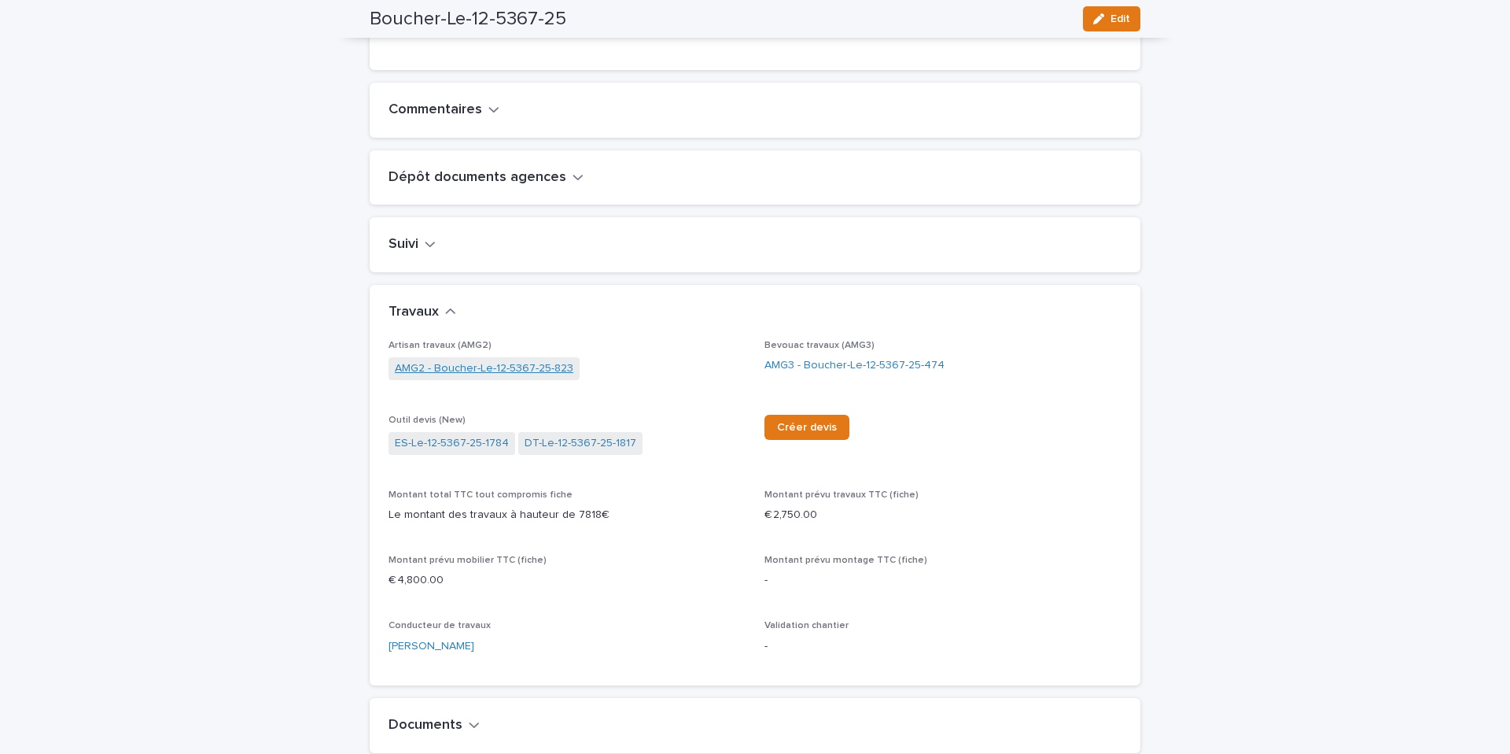
click at [484, 377] on link "AMG2 - Boucher-Le-12-5367-25-823" at bounding box center [484, 368] width 179 height 17
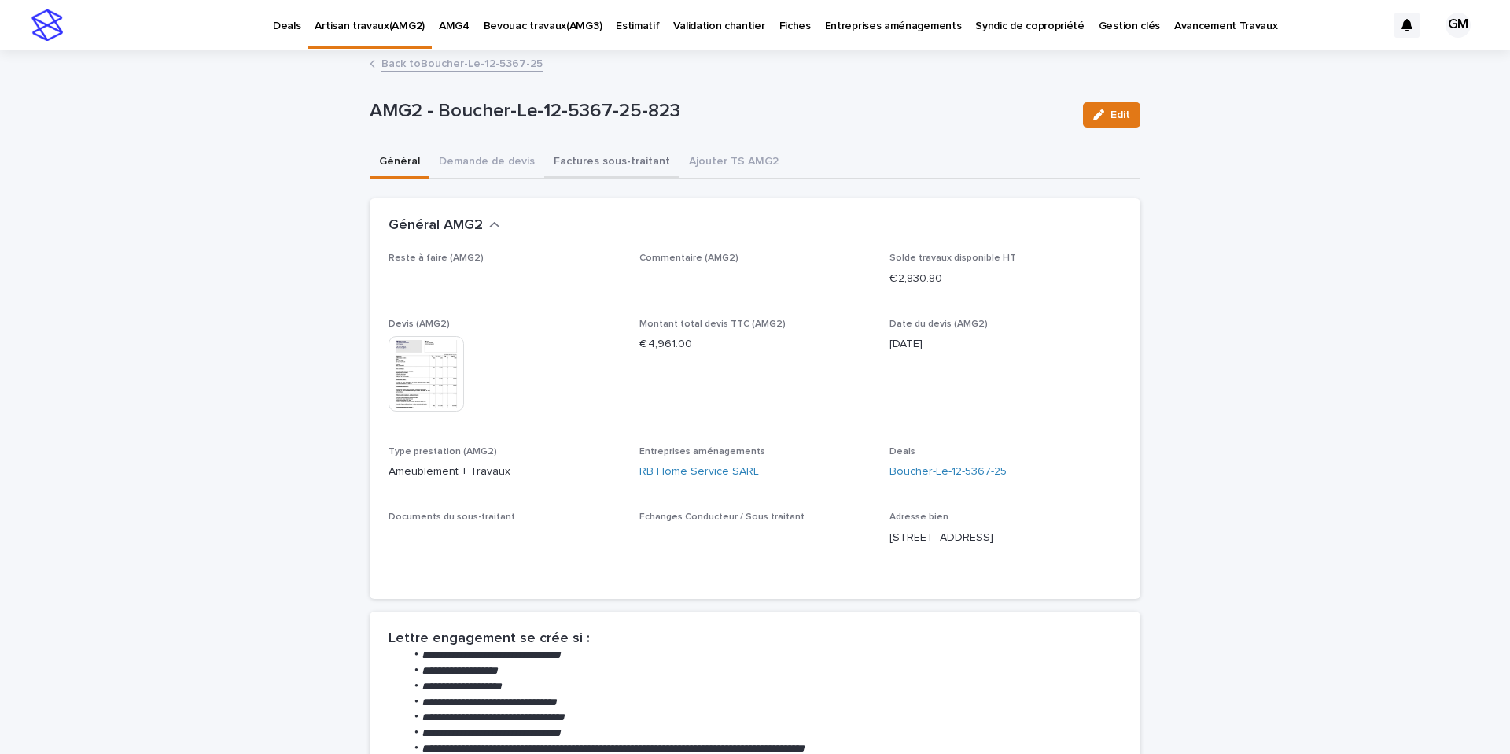
click at [568, 164] on button "Factures sous-traitant" at bounding box center [611, 162] width 135 height 33
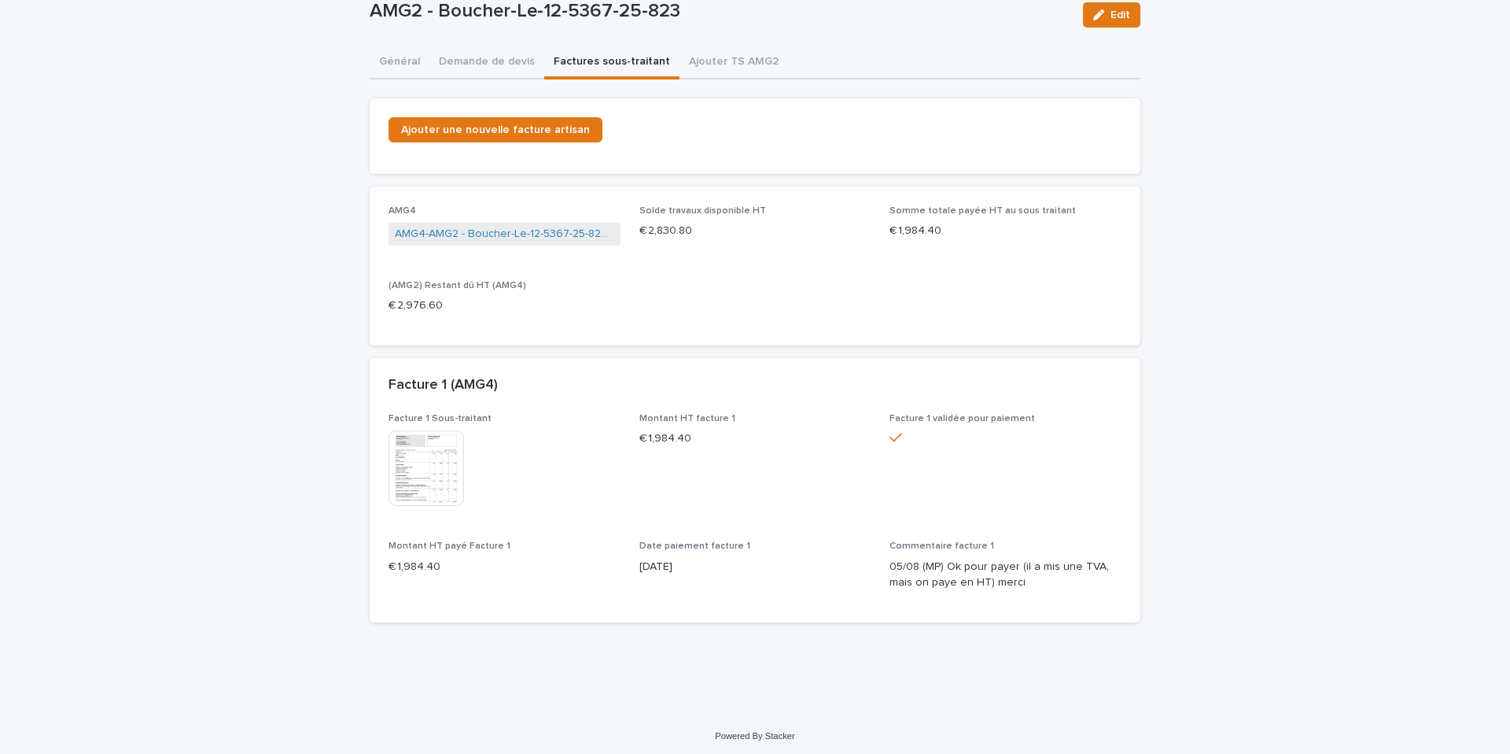
scroll to position [71, 0]
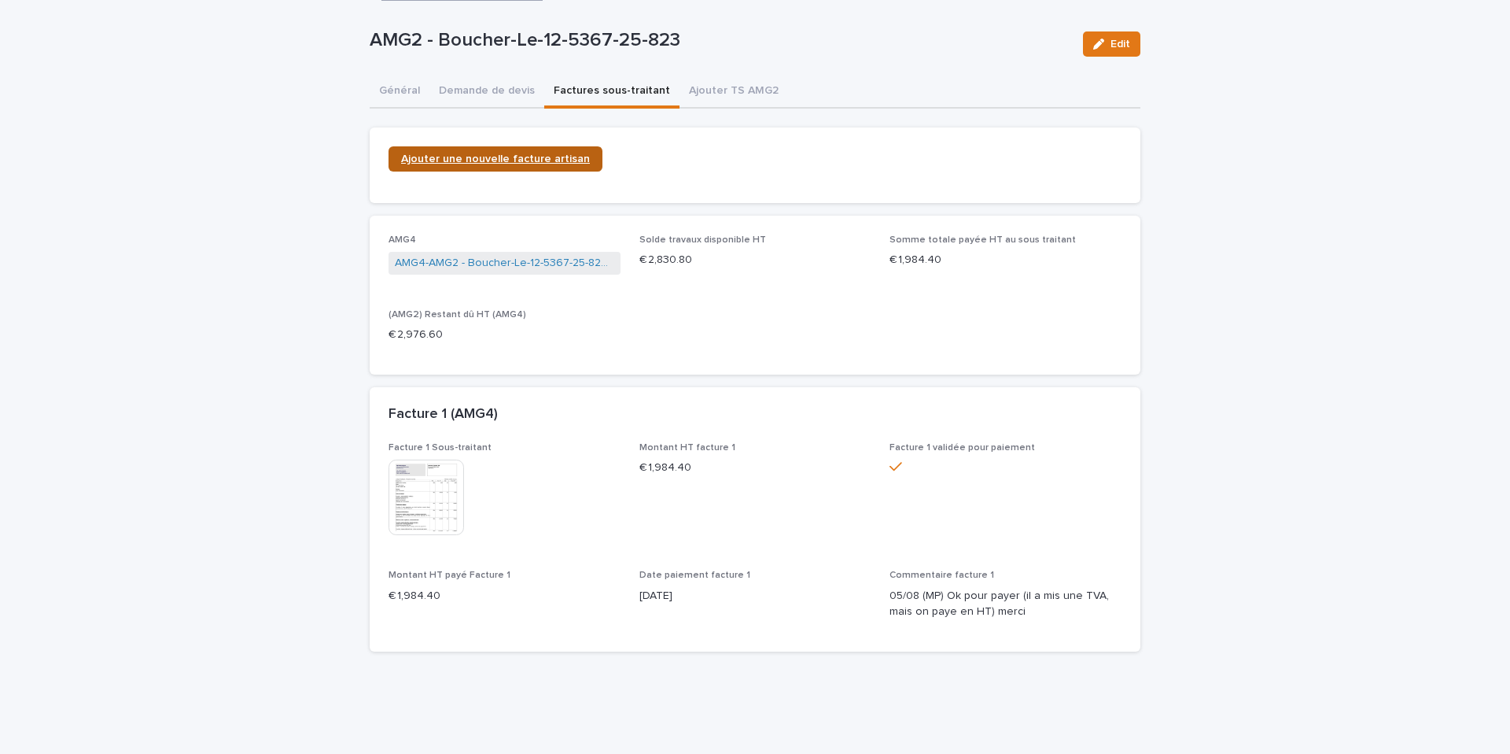
click at [533, 165] on link "Ajouter une nouvelle facture artisan" at bounding box center [496, 158] width 214 height 25
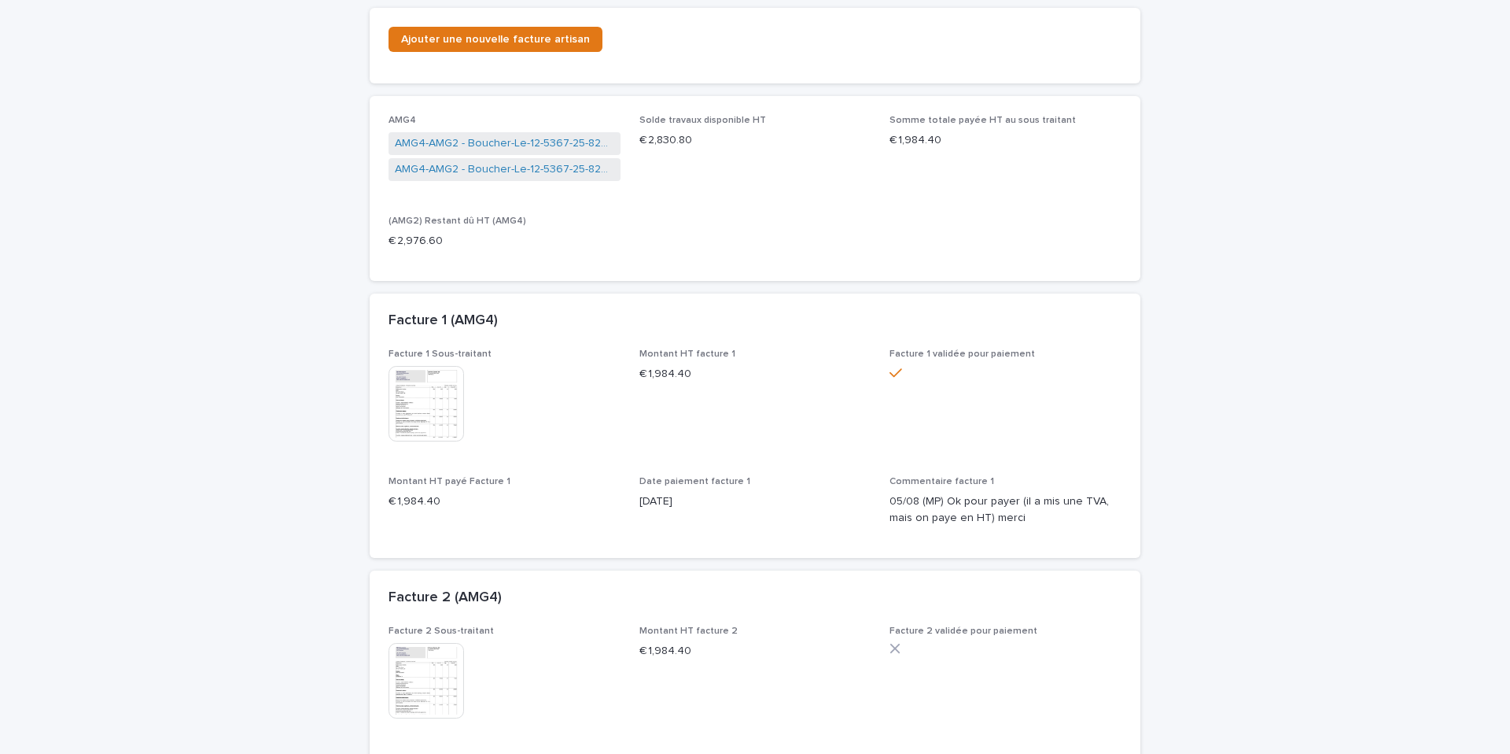
scroll to position [270, 0]
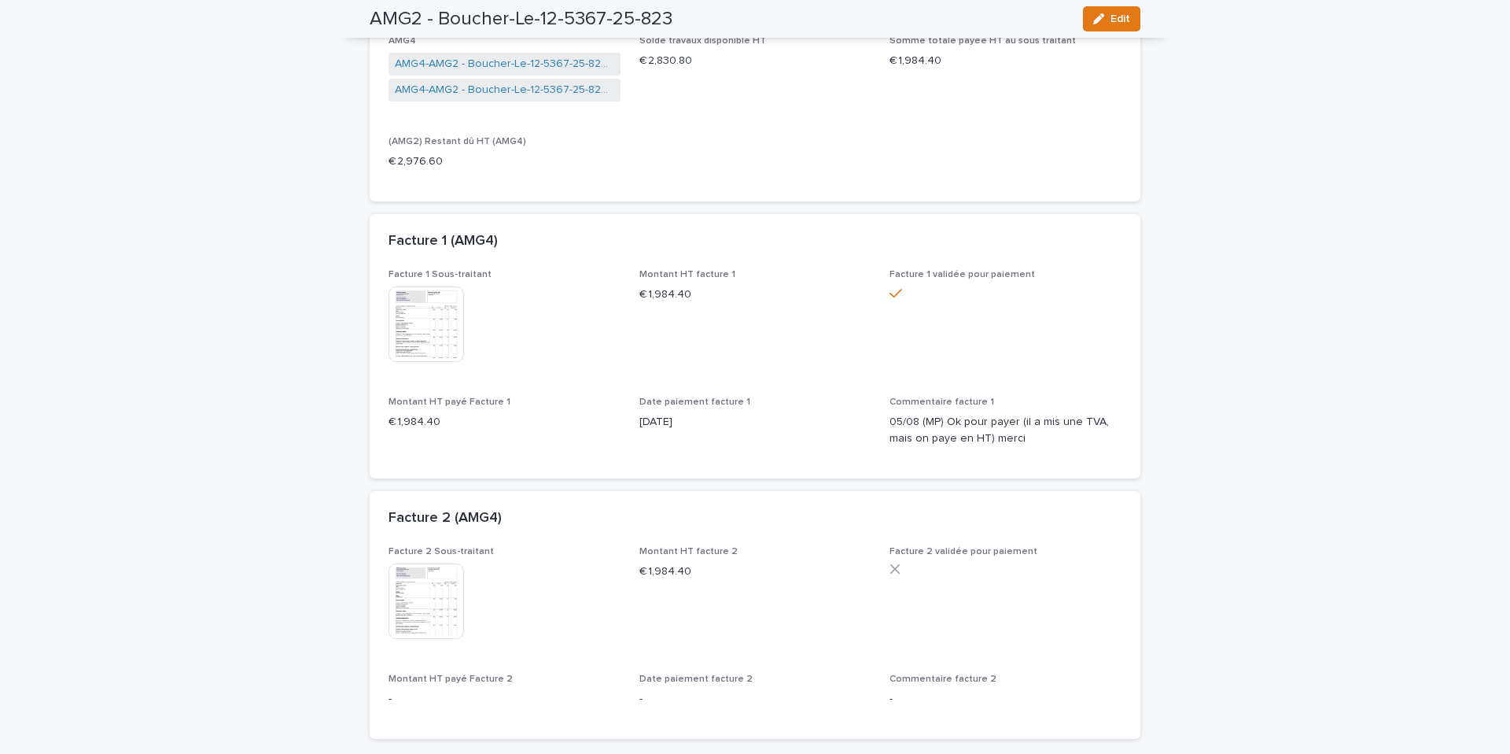
click at [418, 296] on img at bounding box center [427, 324] width 76 height 76
